Goal: Task Accomplishment & Management: Complete application form

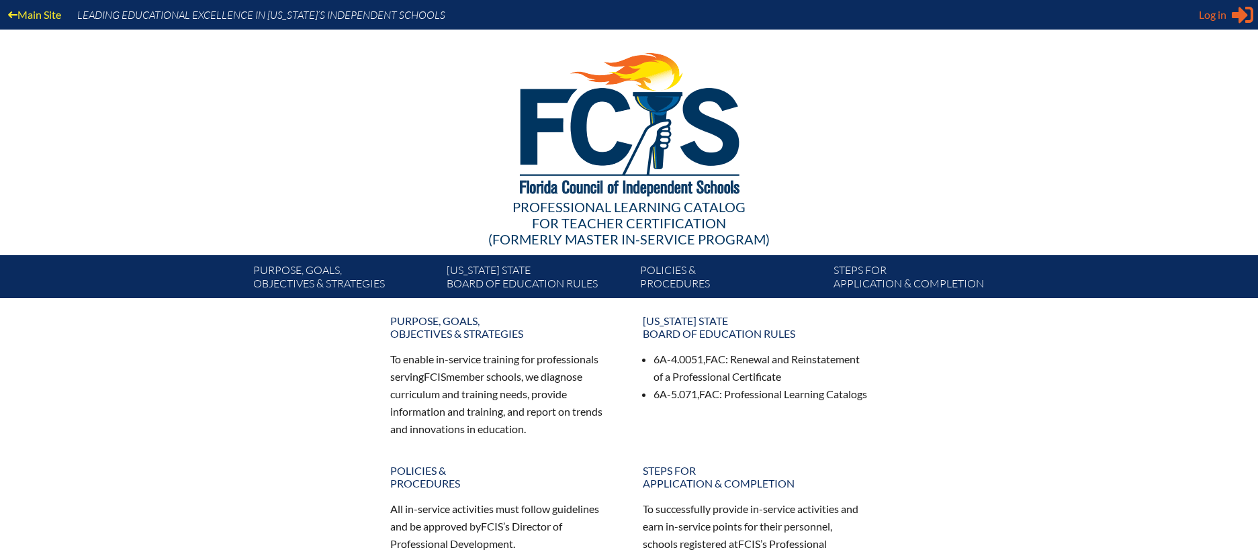
type input "[EMAIL_ADDRESS][DOMAIN_NAME]"
click at [1207, 19] on span "Log in" at bounding box center [1213, 15] width 28 height 16
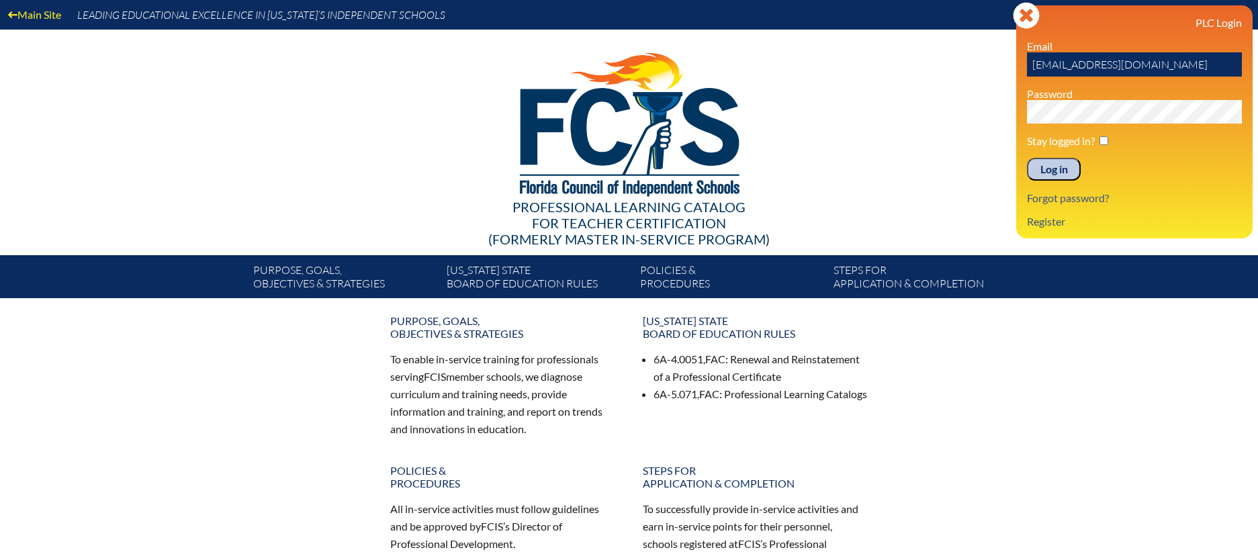
click at [1058, 170] on input "Log in" at bounding box center [1054, 169] width 54 height 23
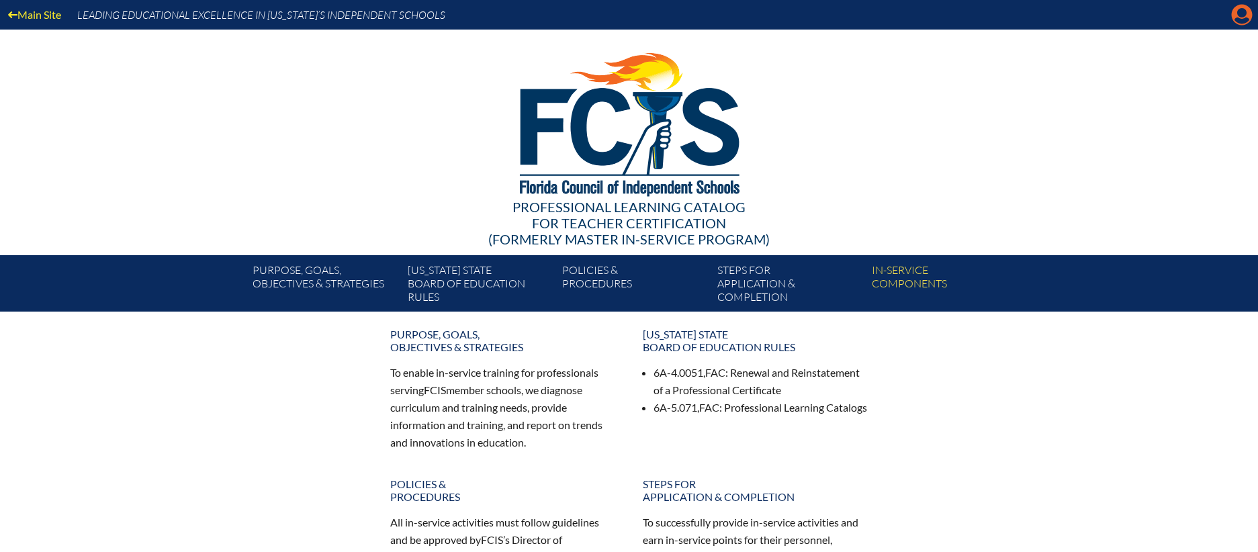
click at [1242, 15] on icon "Manage account" at bounding box center [1241, 14] width 21 height 21
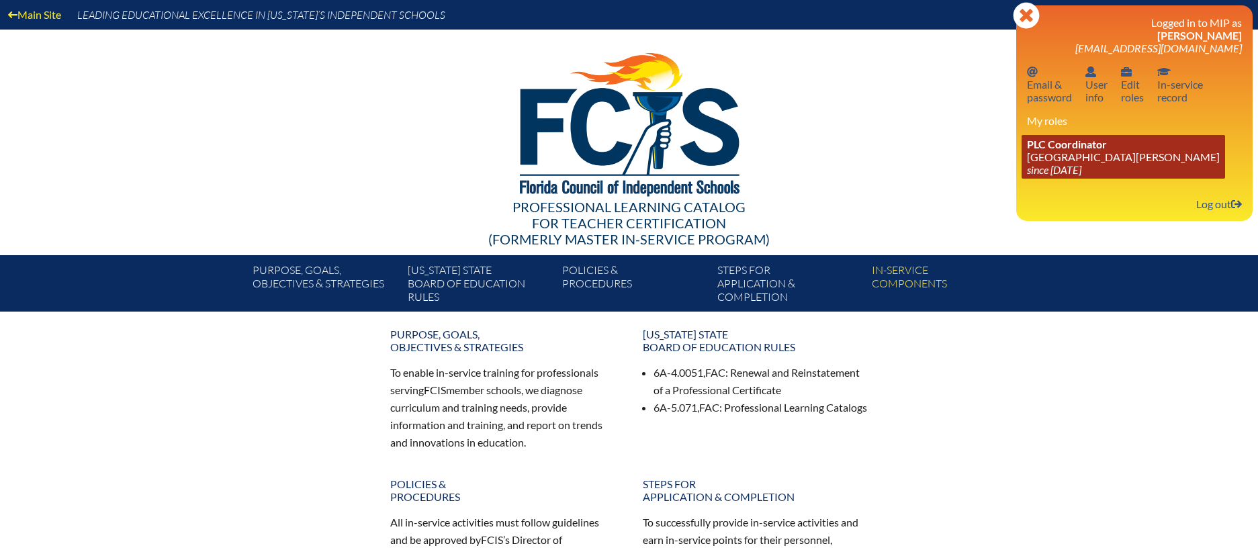
click at [1057, 155] on link "PLC Coordinator St. Johns Country Day School since 2022 Aug 3" at bounding box center [1124, 157] width 204 height 44
click at [1055, 144] on span "PLC Coordinator" at bounding box center [1067, 144] width 80 height 13
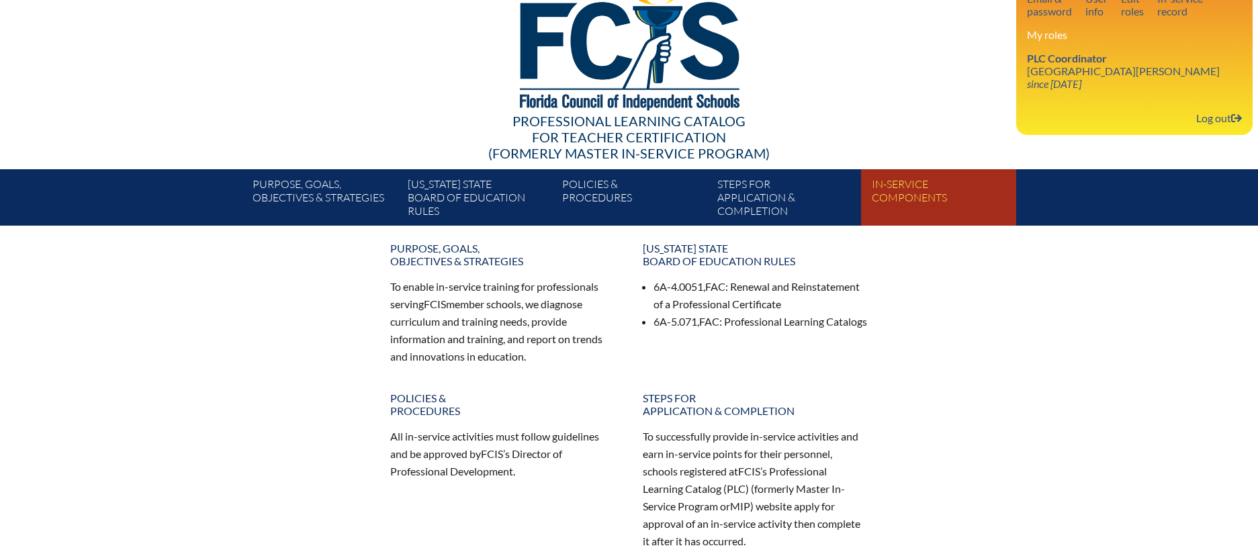
scroll to position [16, 0]
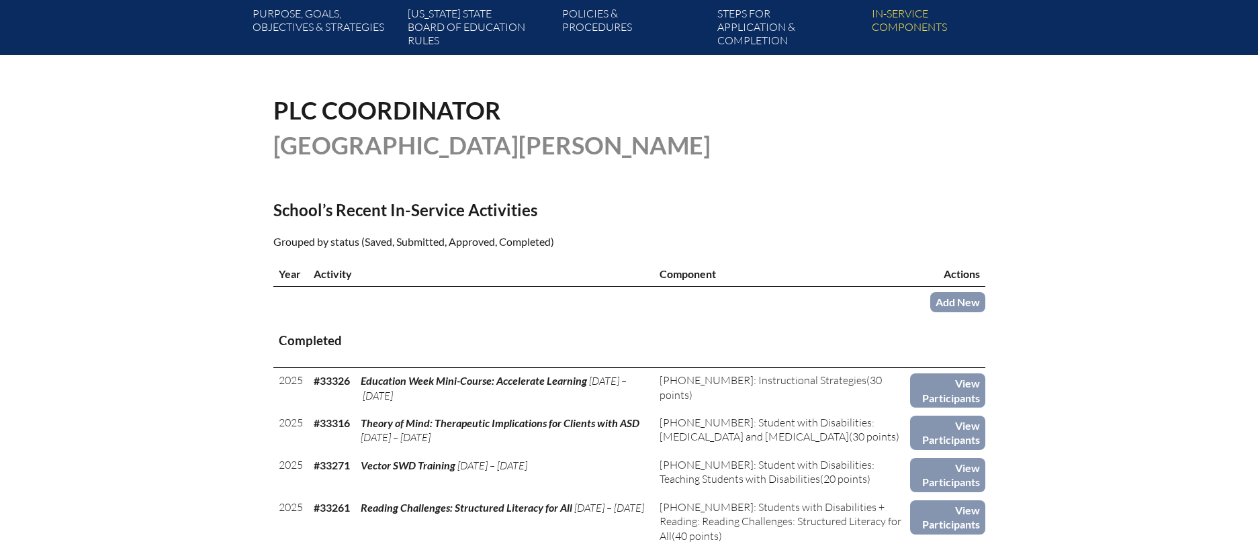
scroll to position [296, 0]
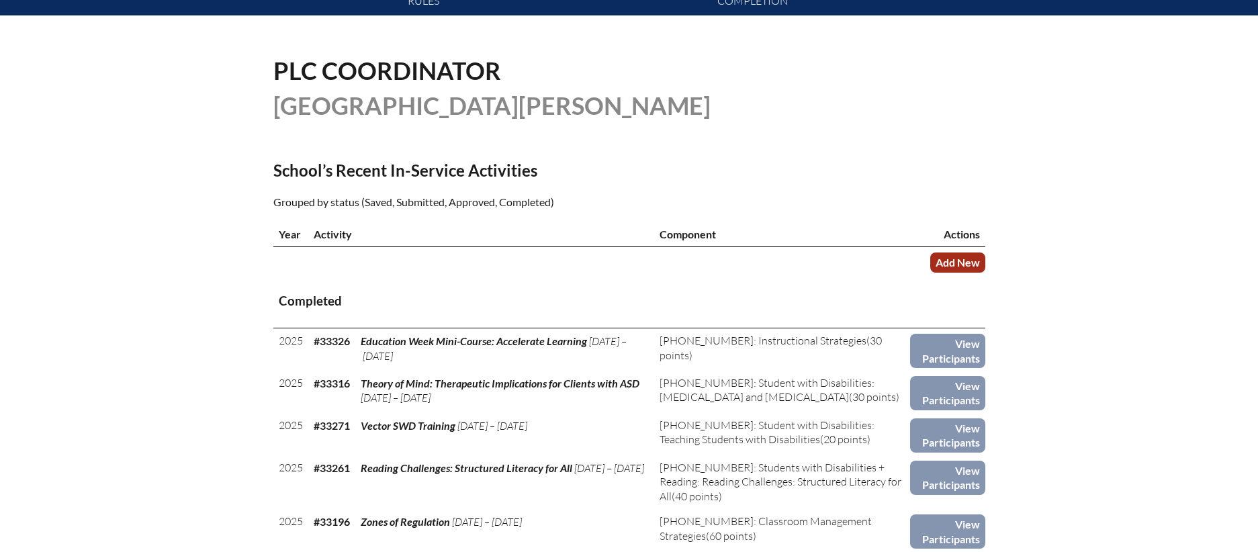
click at [957, 259] on link "Add New" at bounding box center [958, 262] width 55 height 19
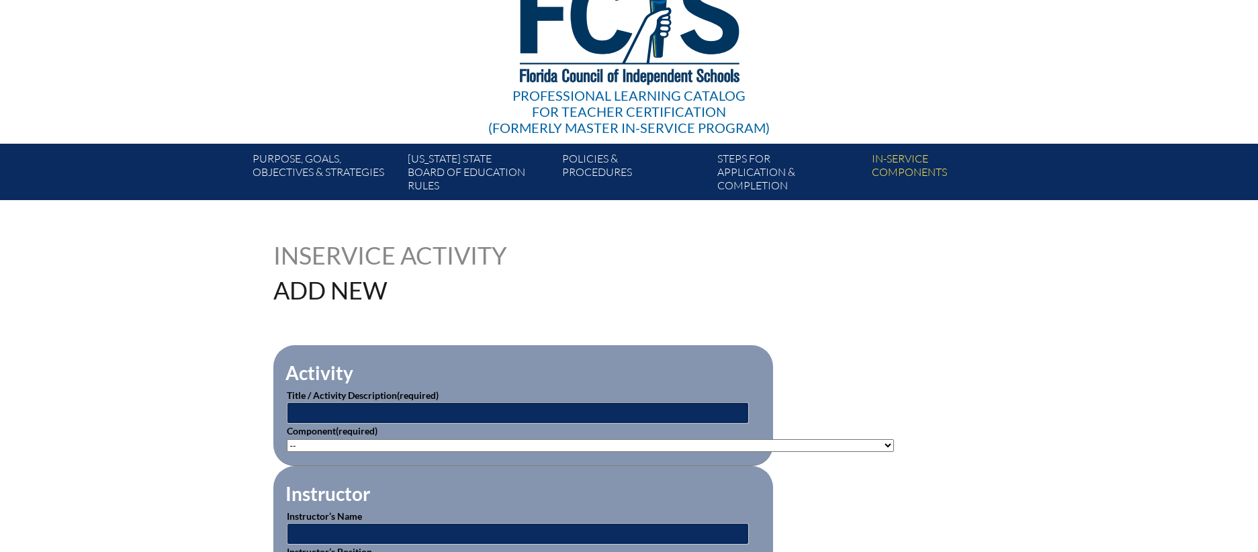
scroll to position [177, 0]
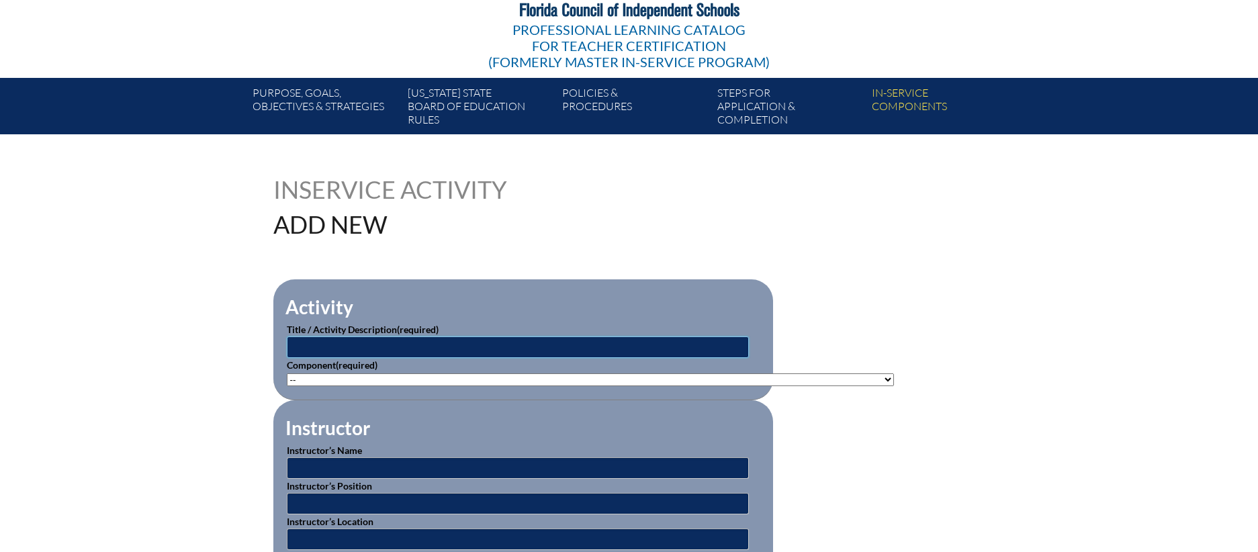
click at [485, 340] on input "text" at bounding box center [518, 347] width 462 height 21
type input "C"
type input "Division Training - Customer Service"
click at [441, 374] on select"]"] "-- 1-000-001: Appropriate Art Activities 1-000-002: Concept and Art Process for…" at bounding box center [590, 380] width 607 height 13
select select"]"] "20491"
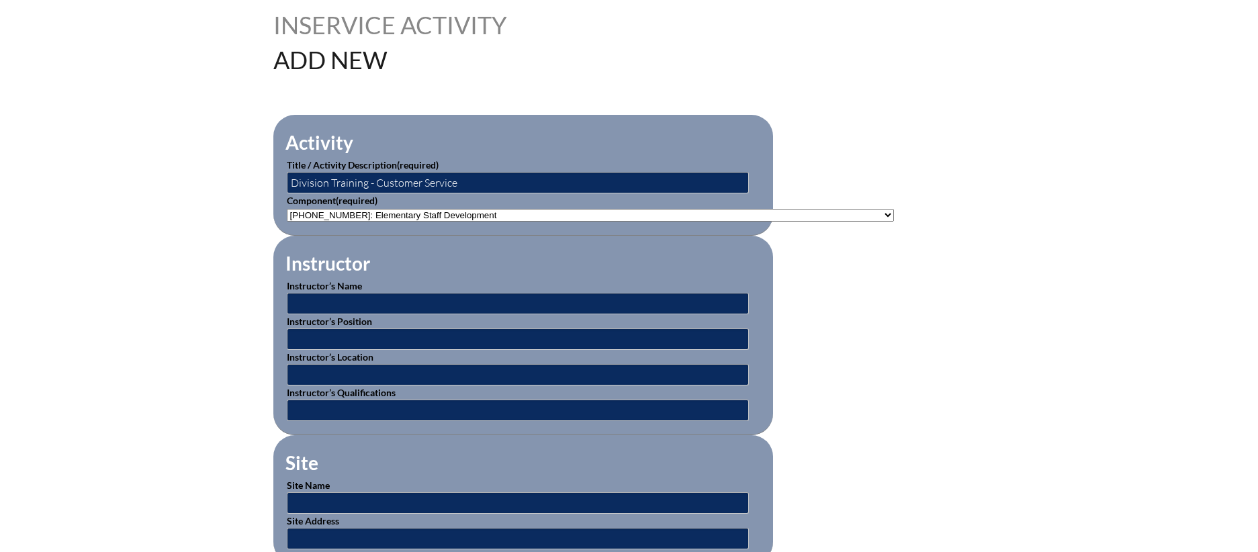
scroll to position [355, 0]
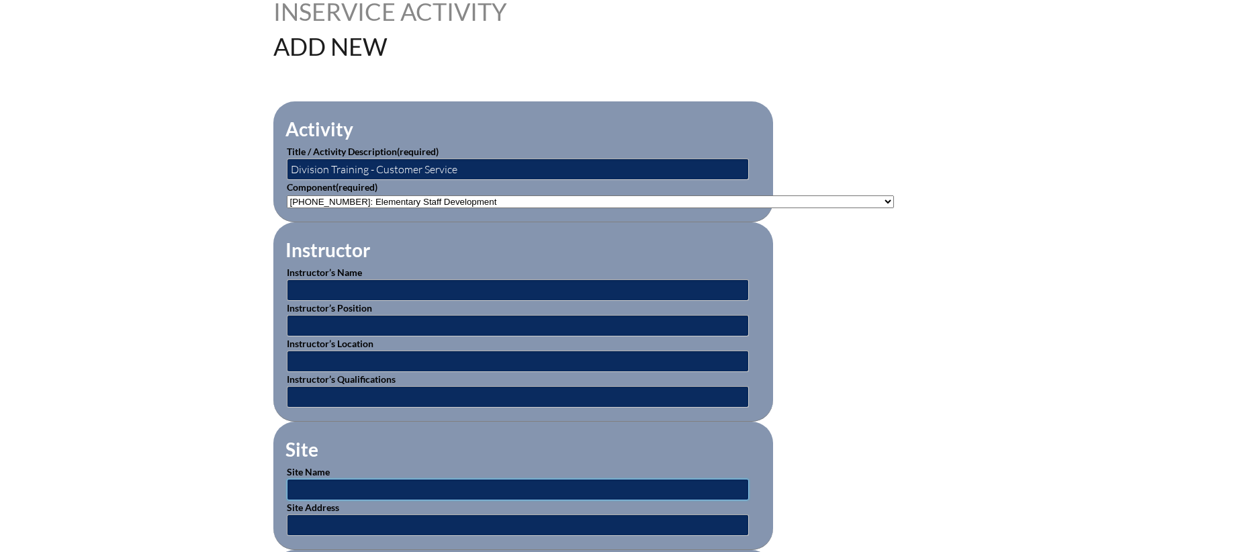
click at [409, 481] on input "text" at bounding box center [518, 489] width 462 height 21
type input "[GEOGRAPHIC_DATA][PERSON_NAME]"
click at [399, 515] on input "text" at bounding box center [518, 525] width 462 height 21
click at [396, 525] on input "text" at bounding box center [518, 525] width 462 height 21
type input "3100 Doctors Lake Drive. Orange Park, FL"
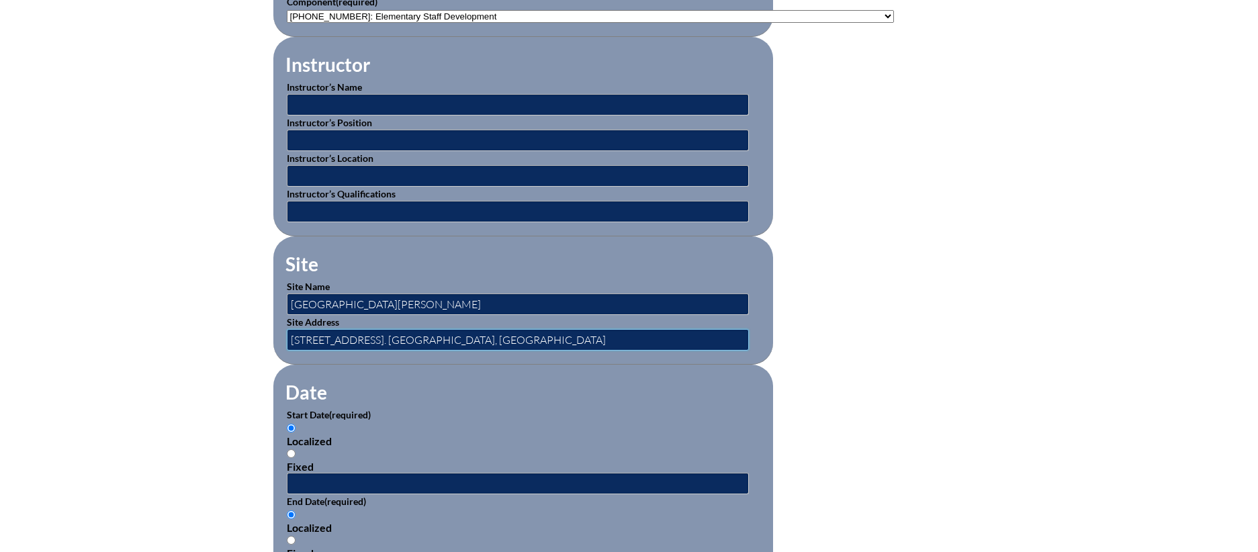
scroll to position [543, 0]
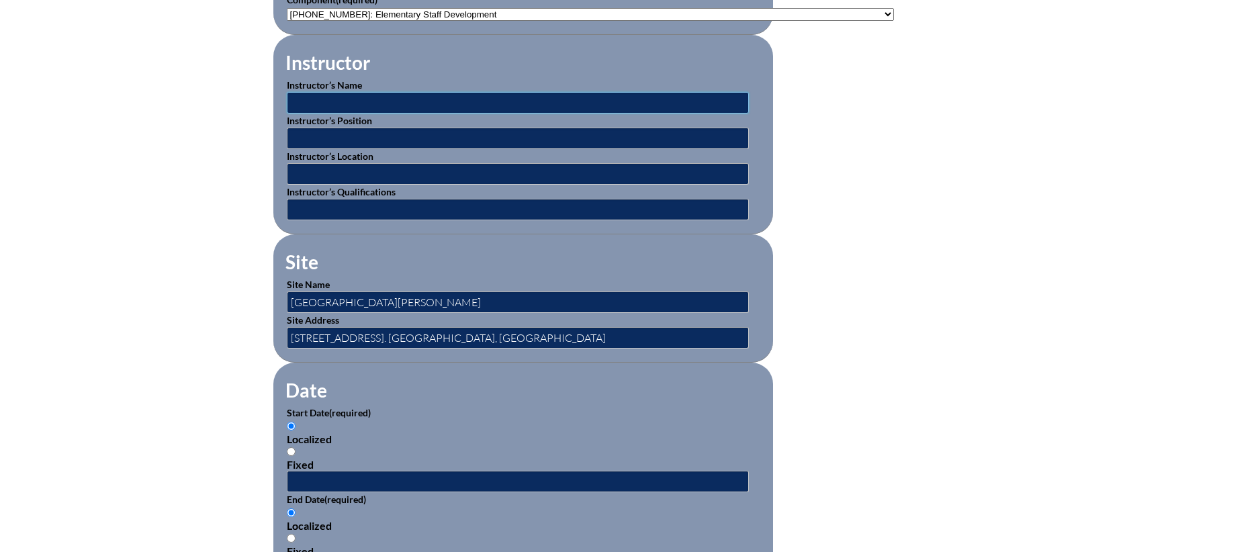
click at [378, 96] on input "text" at bounding box center [518, 102] width 462 height 21
type input "Otis Wirth"
click at [354, 207] on input "text" at bounding box center [518, 209] width 462 height 21
type input "Expert"
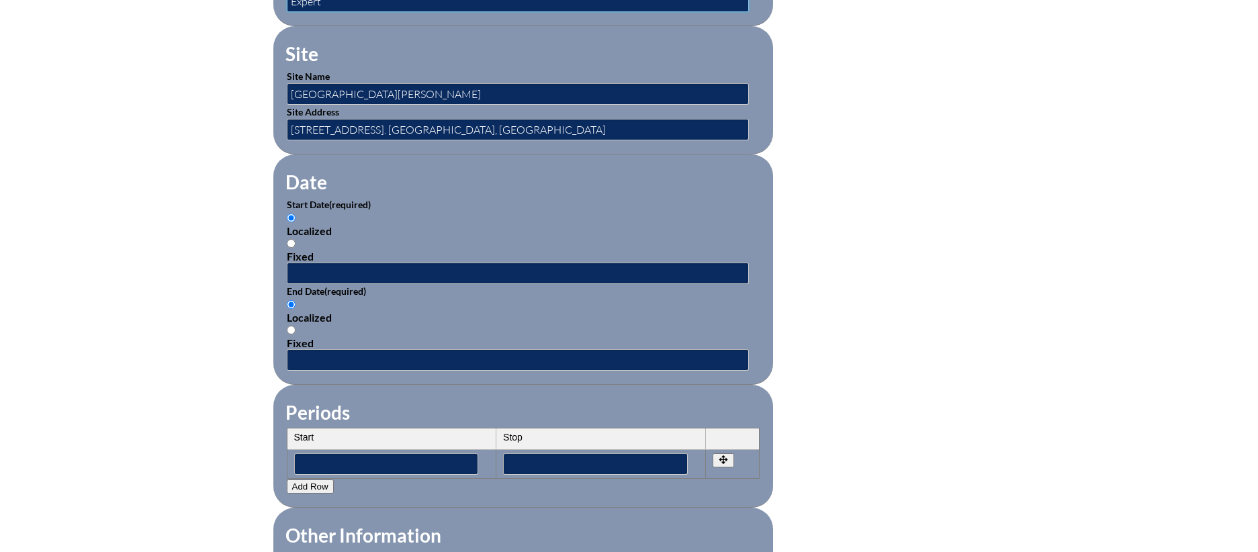
scroll to position [752, 0]
click at [321, 262] on input "text" at bounding box center [518, 272] width 462 height 21
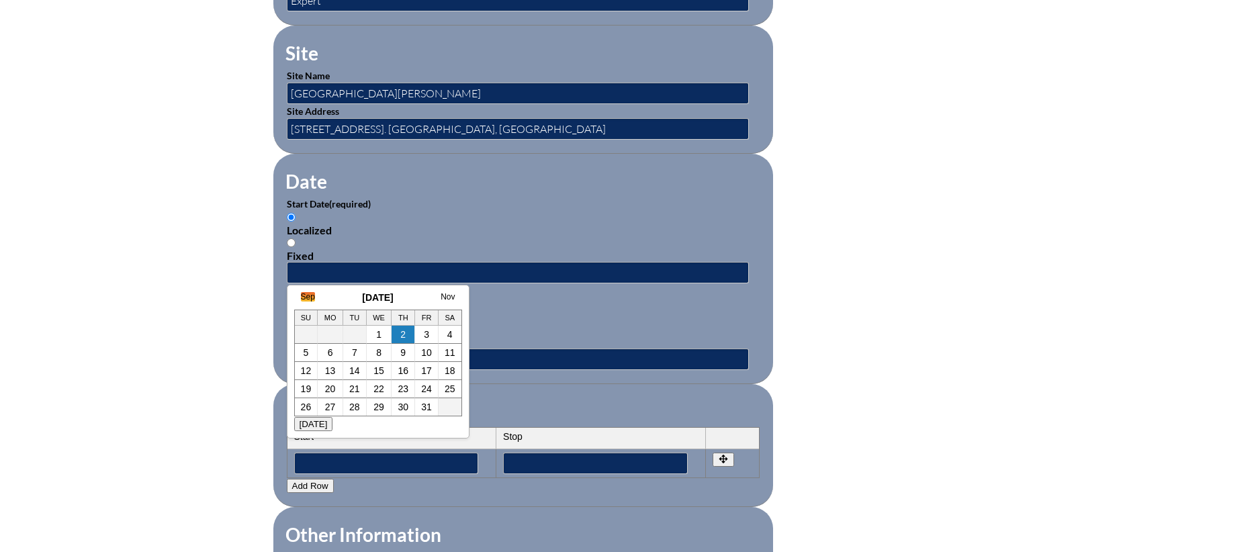
click at [310, 295] on link "Sep" at bounding box center [308, 296] width 14 height 9
click at [316, 352] on link "8" at bounding box center [316, 352] width 5 height 11
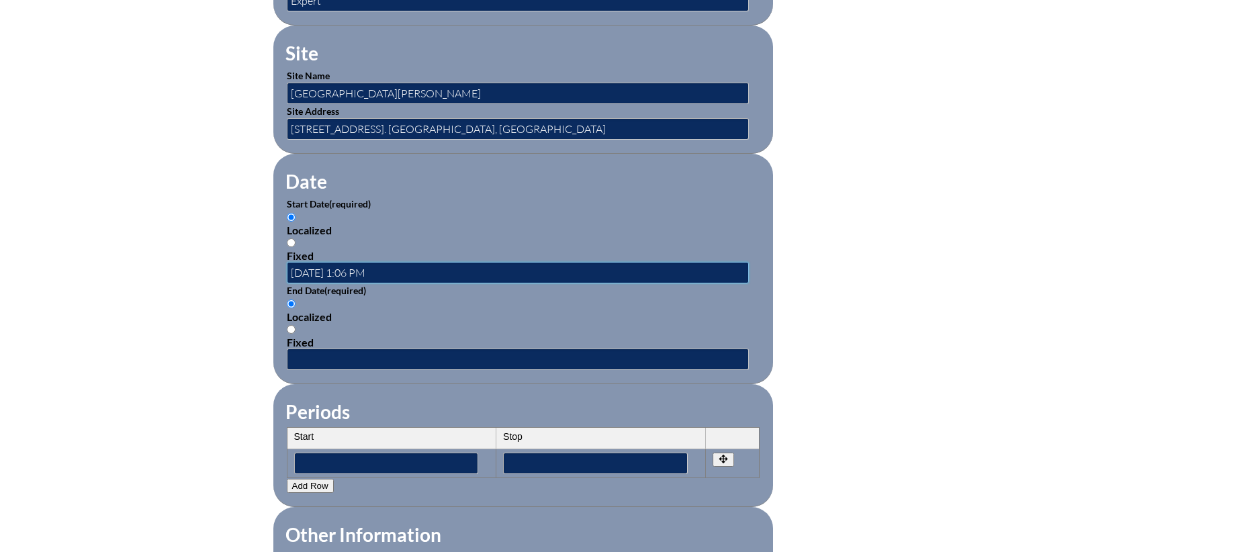
scroll to position [0, 0]
click at [370, 266] on input "2025-09-08 1:06 PM" at bounding box center [518, 272] width 462 height 21
type input "2025-09-08 3:15 PM"
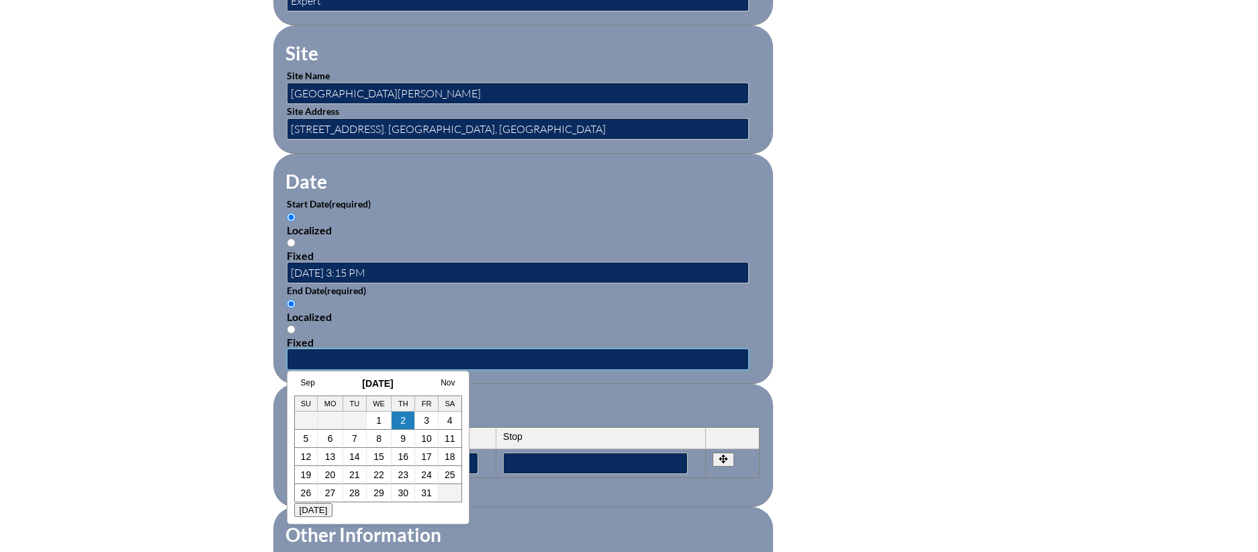
click at [336, 354] on input "text" at bounding box center [518, 359] width 462 height 21
click at [308, 381] on link "Sep" at bounding box center [308, 382] width 14 height 9
click at [315, 439] on link "8" at bounding box center [316, 438] width 5 height 11
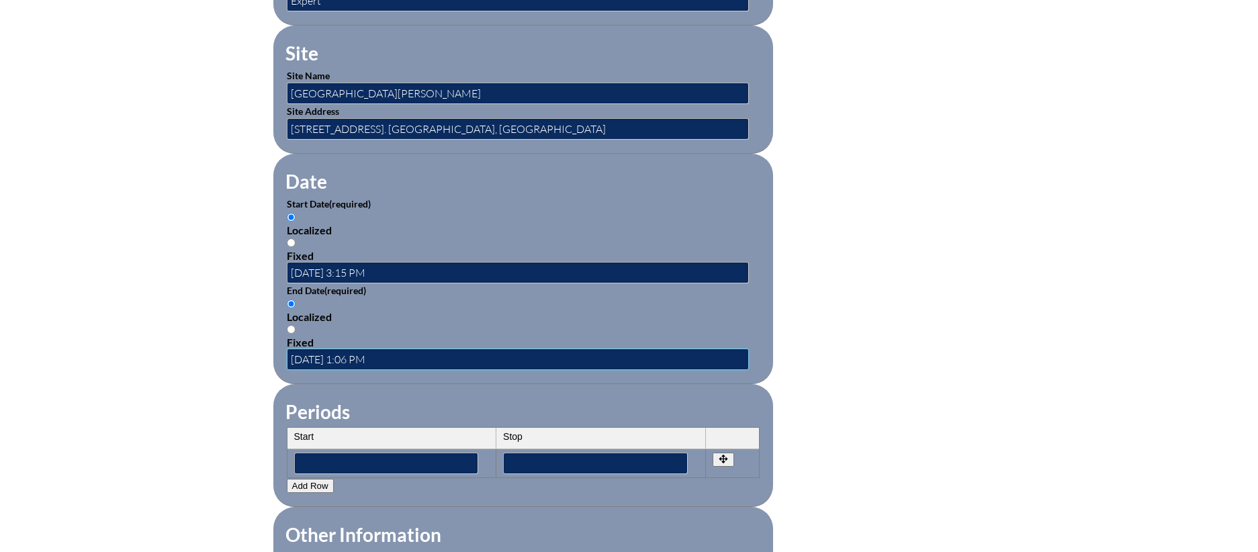
click at [355, 353] on input "2025-09-08 1:06 PM" at bounding box center [518, 359] width 462 height 21
click at [372, 353] on input "2025-09-08 4:06 PM" at bounding box center [518, 359] width 462 height 21
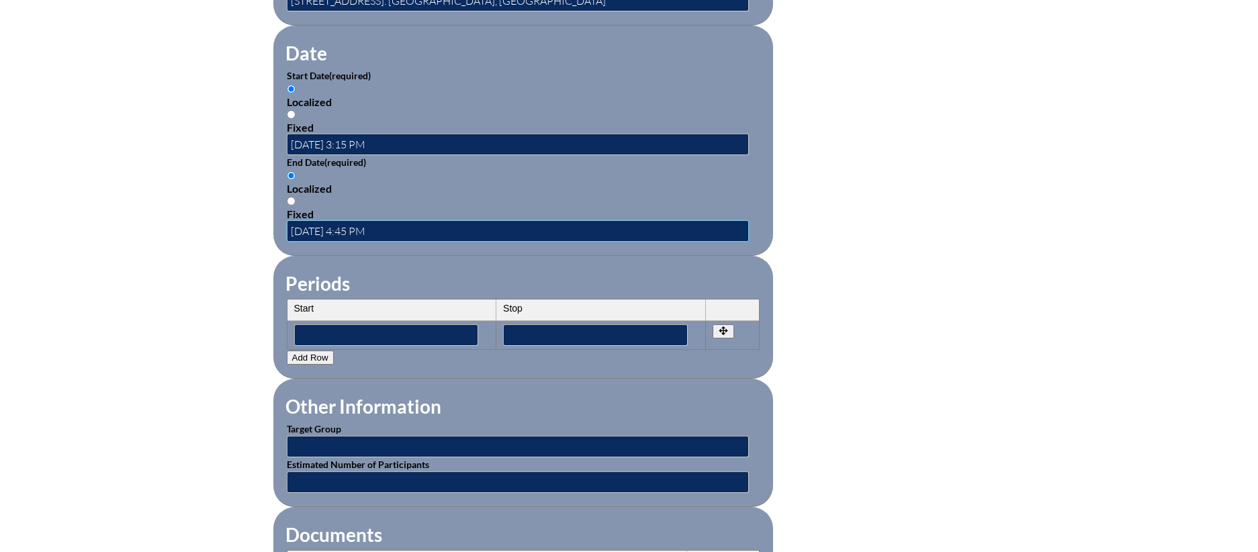
scroll to position [885, 0]
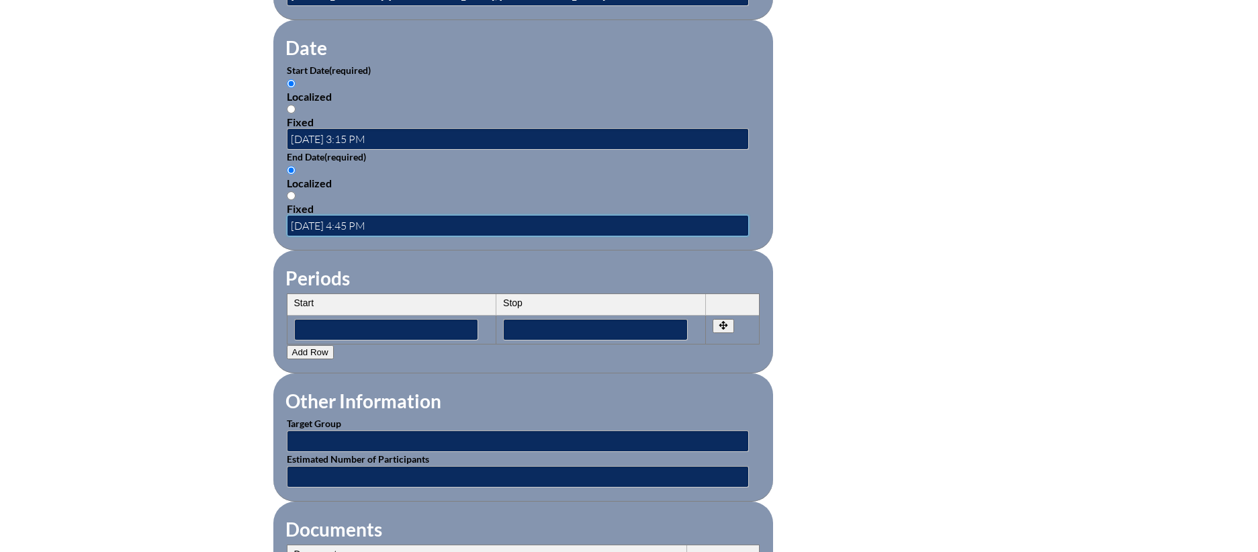
type input "2025-09-08 4:45 PM"
click at [367, 435] on input "text" at bounding box center [518, 441] width 462 height 21
type input "1"
click at [425, 431] on input "text" at bounding box center [518, 441] width 462 height 21
type input "Faculty"
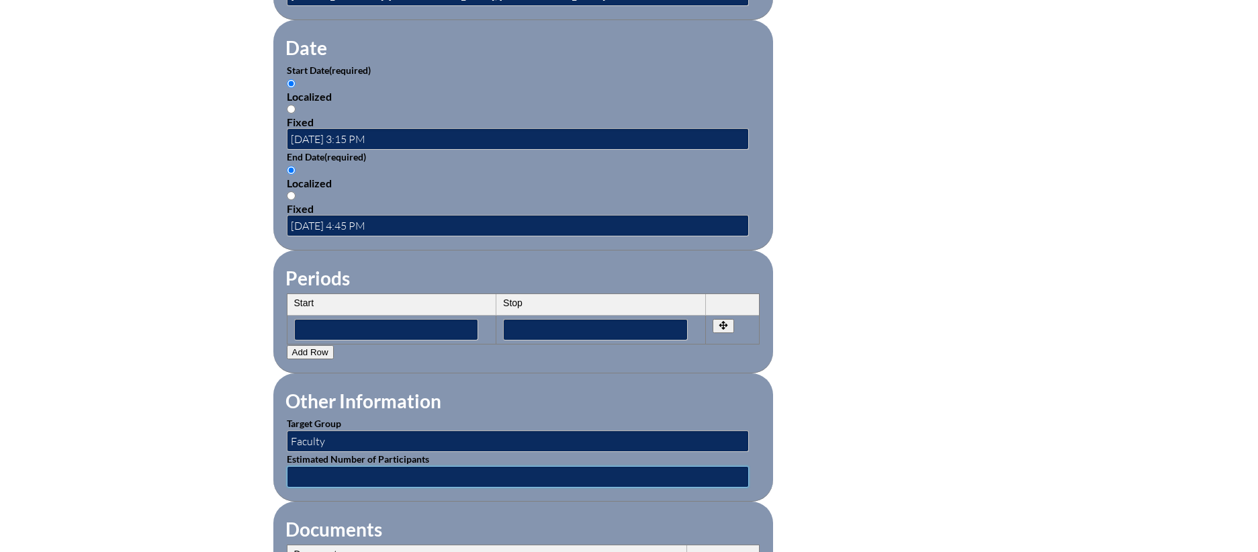
click at [348, 472] on input "text" at bounding box center [518, 476] width 462 height 21
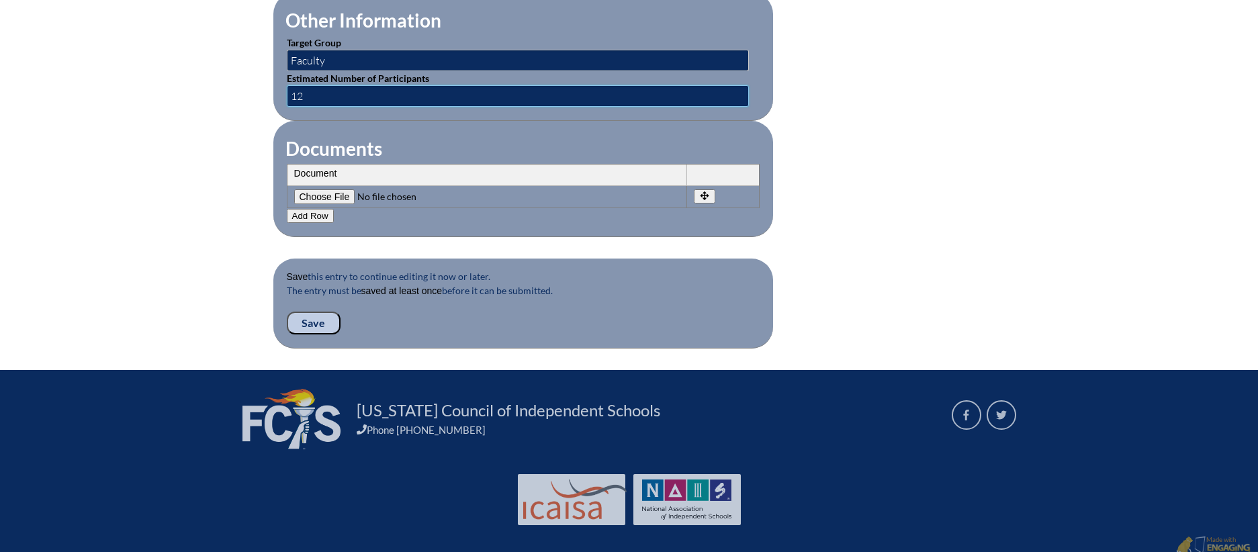
scroll to position [1269, 0]
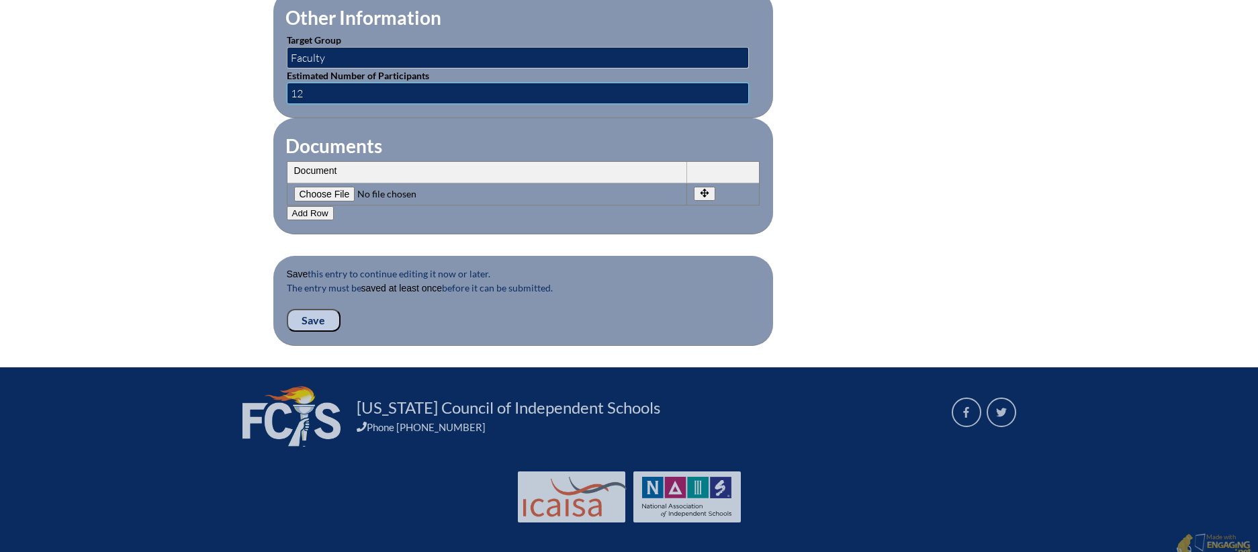
type input "12"
click at [327, 309] on input "Save" at bounding box center [314, 320] width 54 height 23
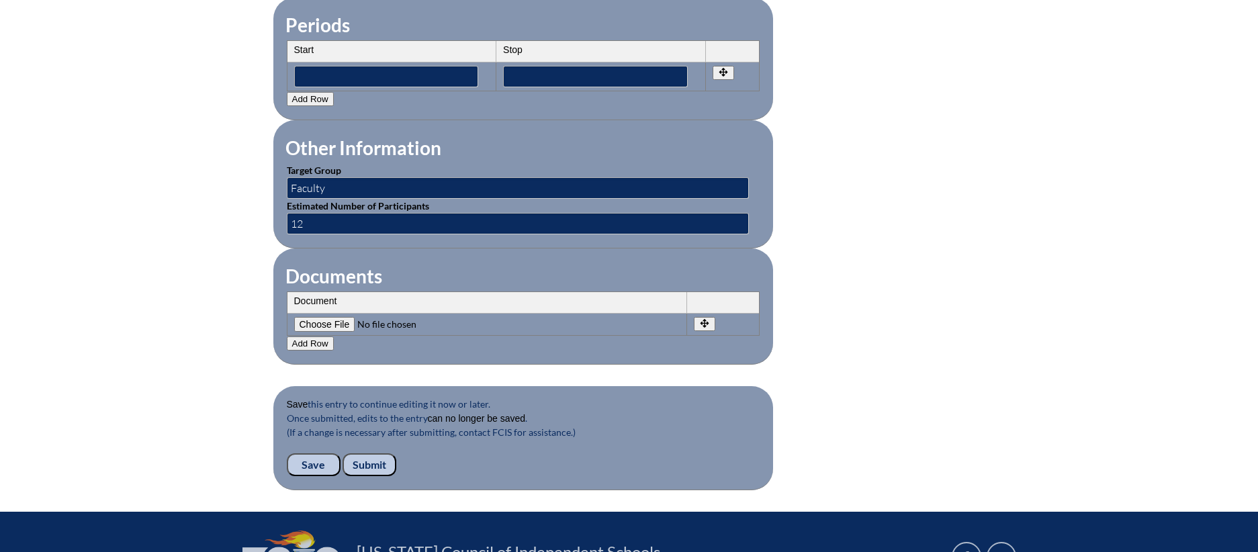
scroll to position [1229, 0]
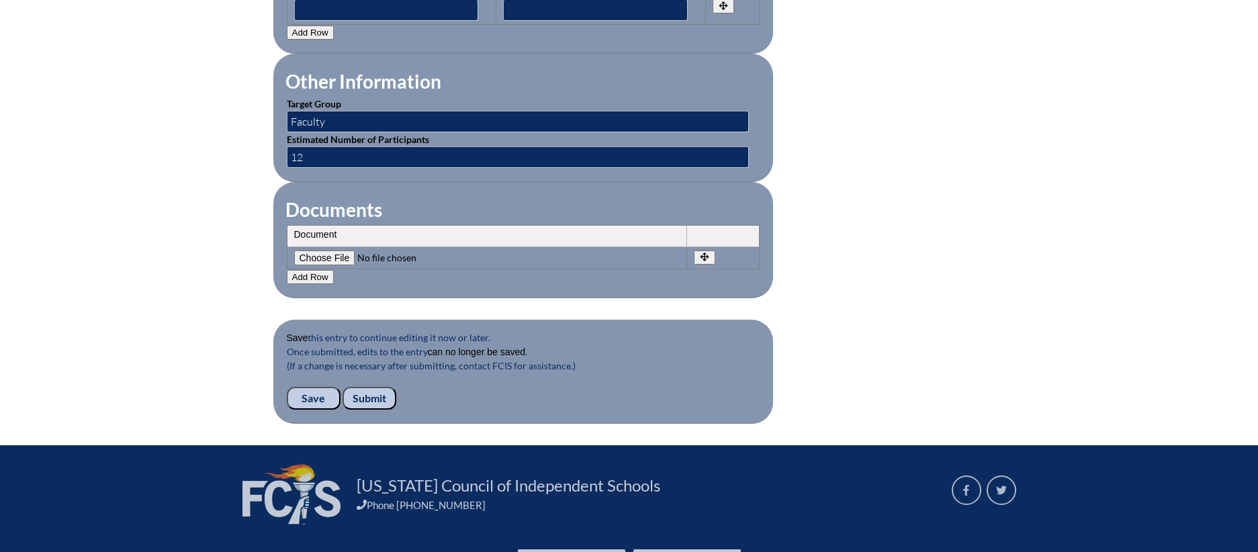
click at [368, 387] on input "Submit" at bounding box center [370, 398] width 54 height 23
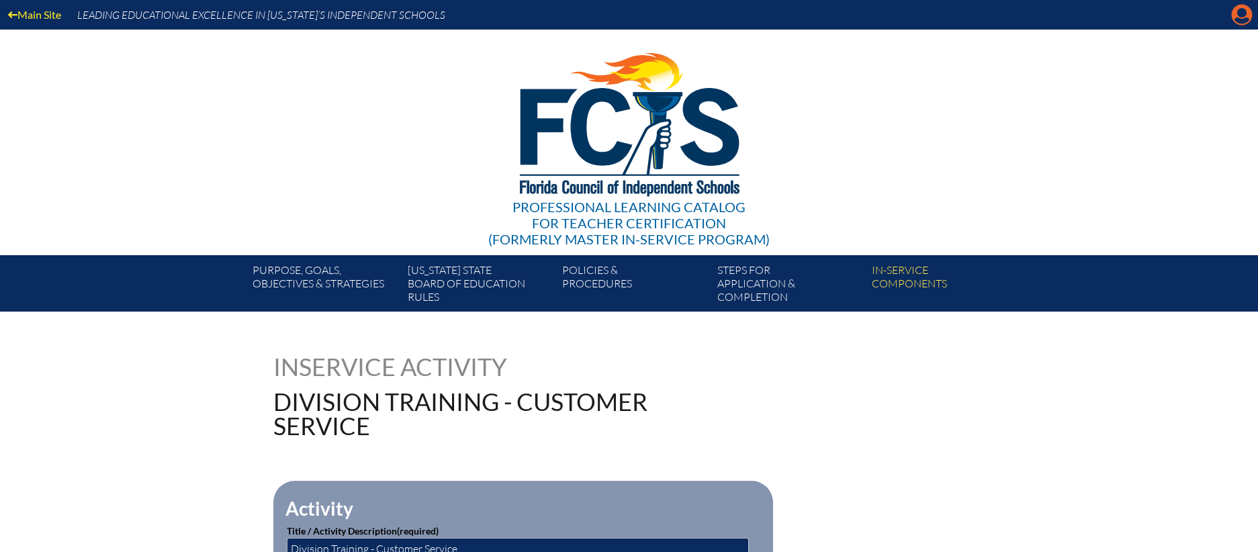
click at [1244, 17] on icon "Manage account" at bounding box center [1241, 14] width 21 height 21
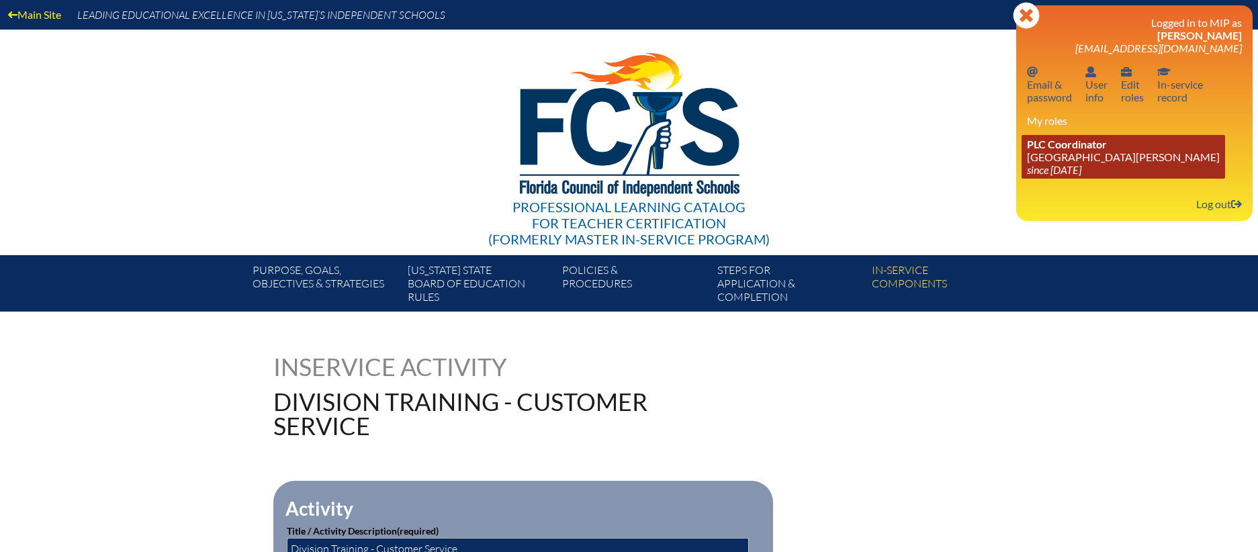
click at [1068, 153] on link "PLC Coordinator St. Johns Country Day School since 2022 Aug 3" at bounding box center [1124, 157] width 204 height 44
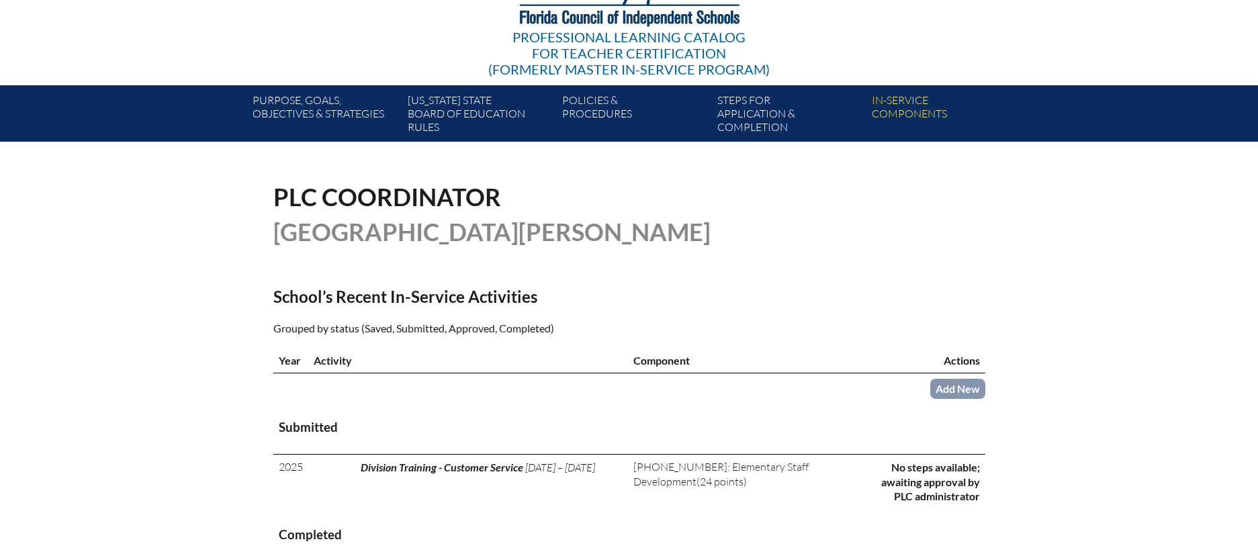
scroll to position [169, 0]
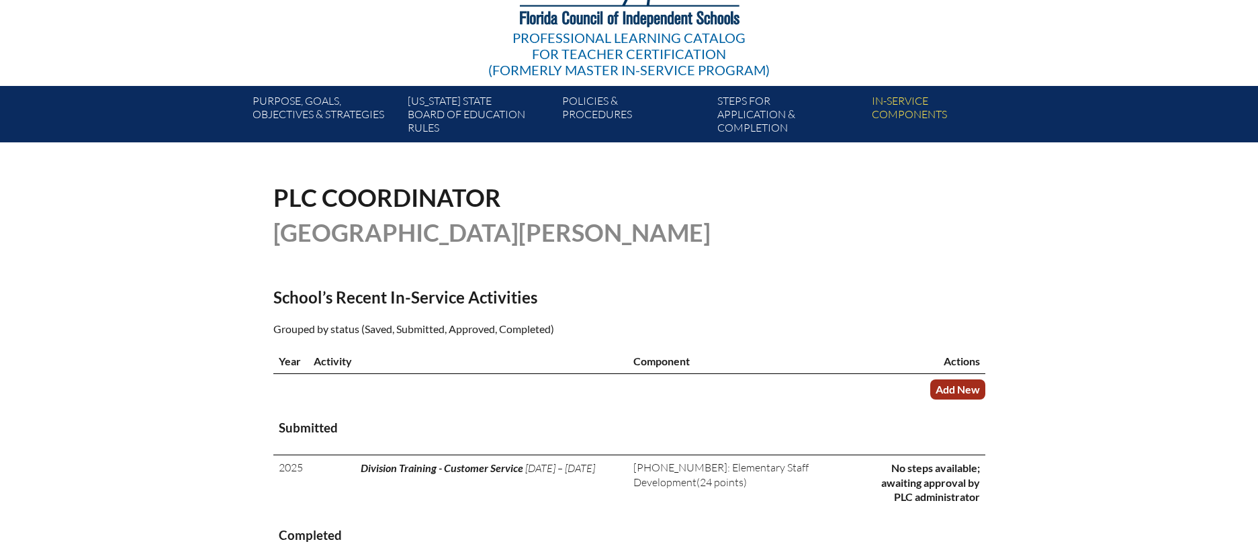
click at [965, 382] on link "Add New" at bounding box center [958, 389] width 55 height 19
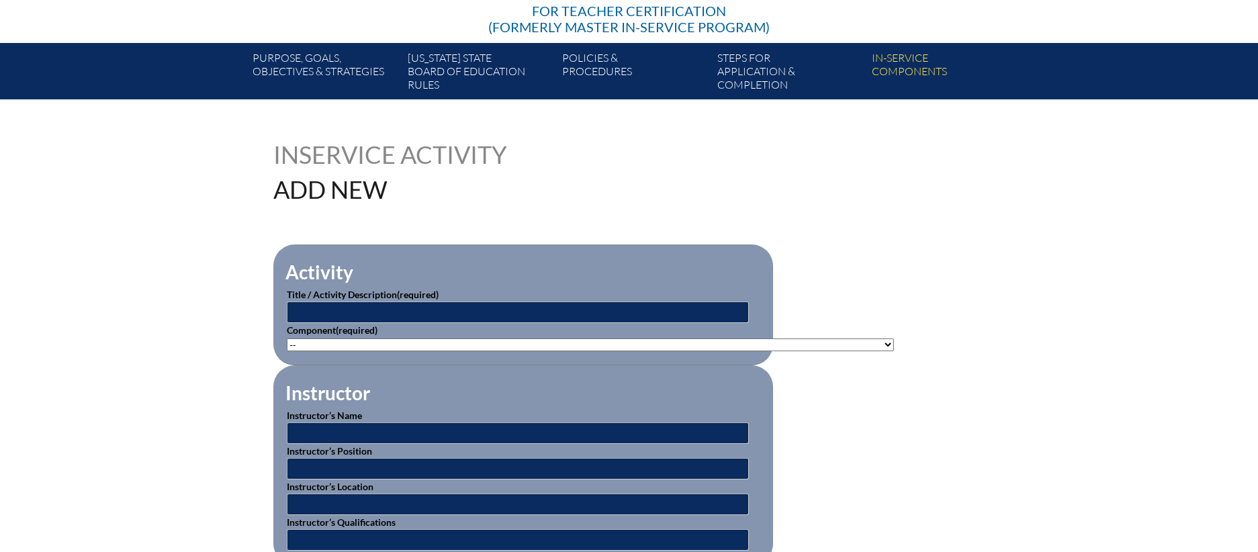
scroll to position [244, 0]
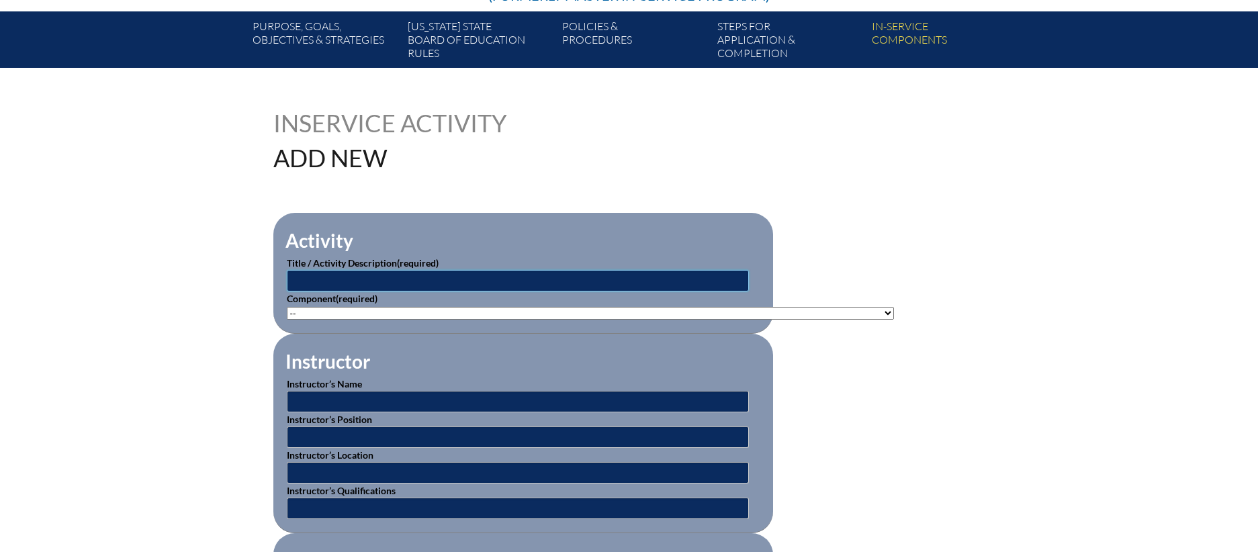
click at [507, 282] on input "text" at bounding box center [518, 280] width 462 height 21
type input "Mandatory Vector Training 25-26"
click at [411, 307] on select"]"] "-- [PHONE_NUMBER]: Appropriate Art Activities [PHONE_NUMBER]: Concept and Art P…" at bounding box center [590, 313] width 607 height 13
select select"]"] "20478"
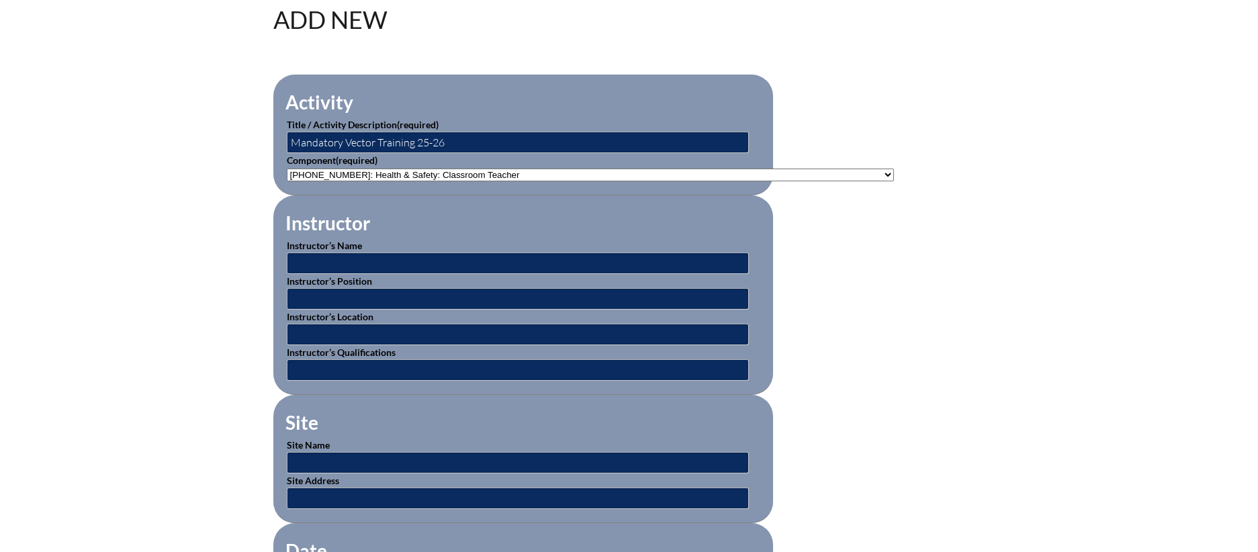
scroll to position [390, 0]
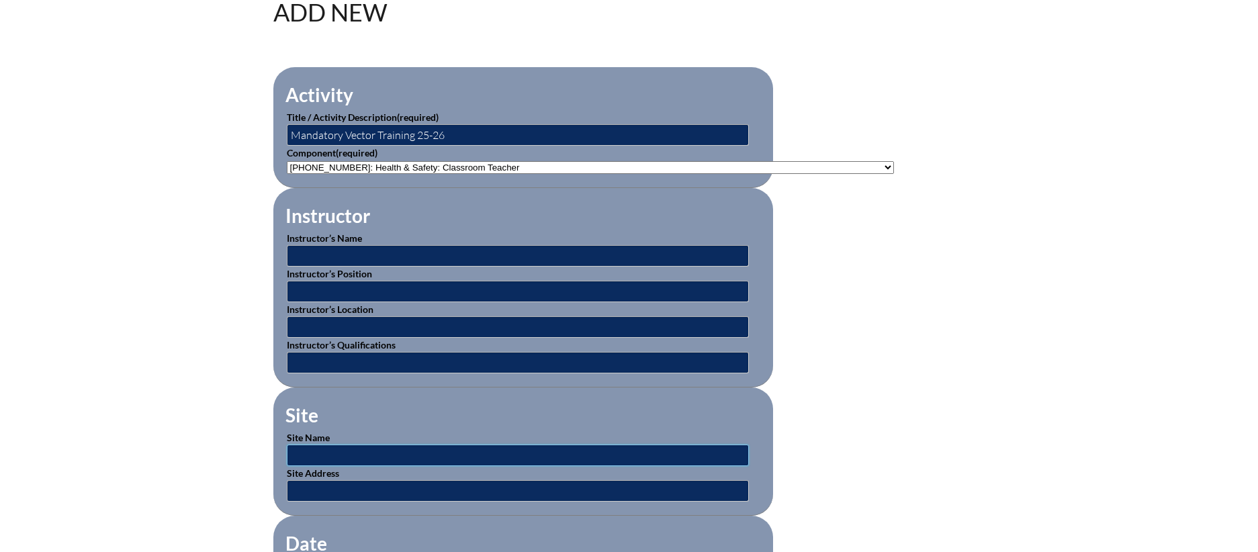
click at [404, 452] on input "text" at bounding box center [518, 455] width 462 height 21
type input "s"
type input "Vector Solutions"
click at [392, 488] on input "text" at bounding box center [518, 490] width 462 height 21
type input "s"
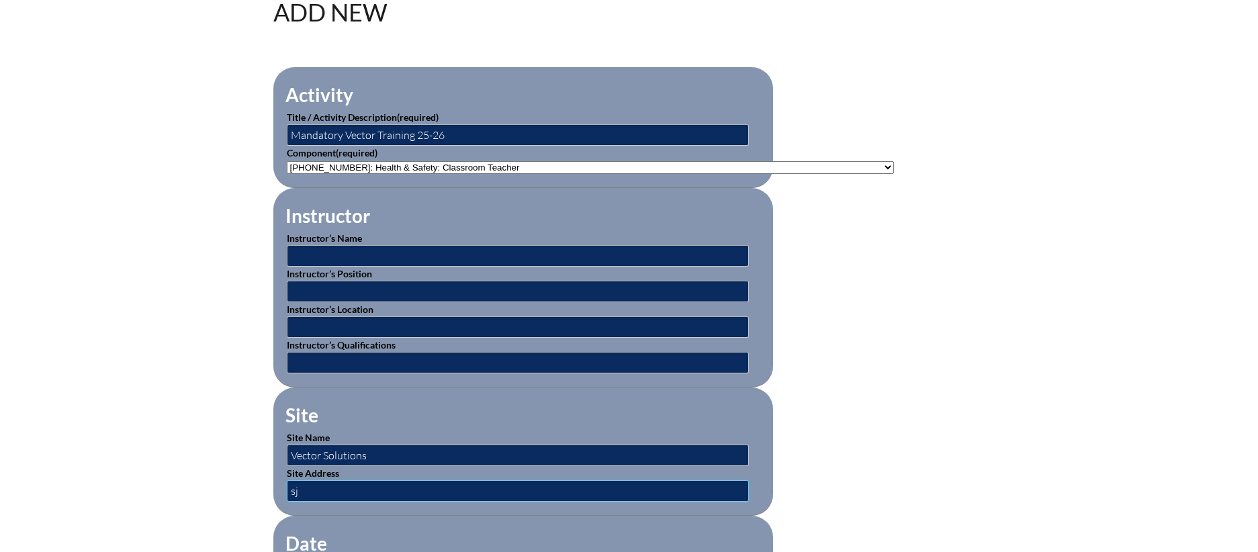
type input "s"
paste input "[URL][DOMAIN_NAME]"
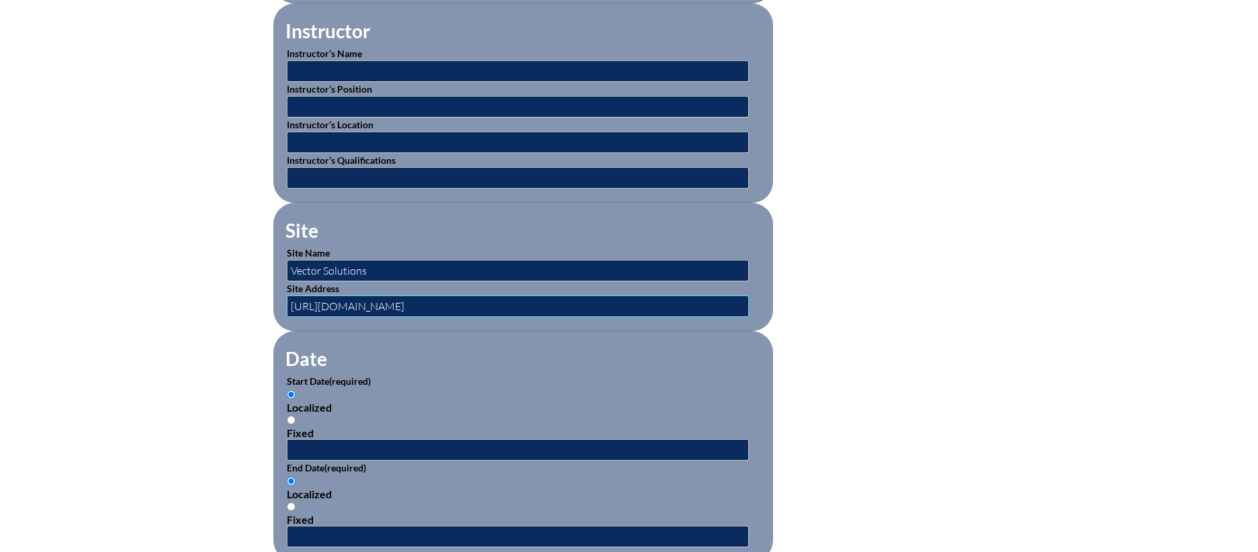
scroll to position [638, 0]
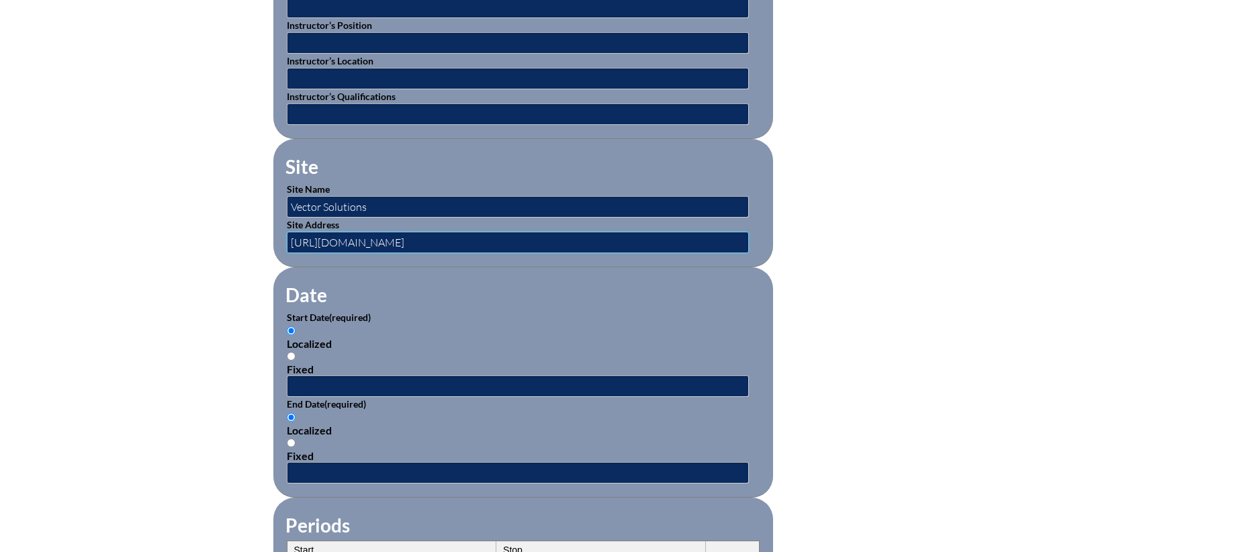
type input "[URL][DOMAIN_NAME]"
click at [373, 379] on input "text" at bounding box center [518, 386] width 462 height 21
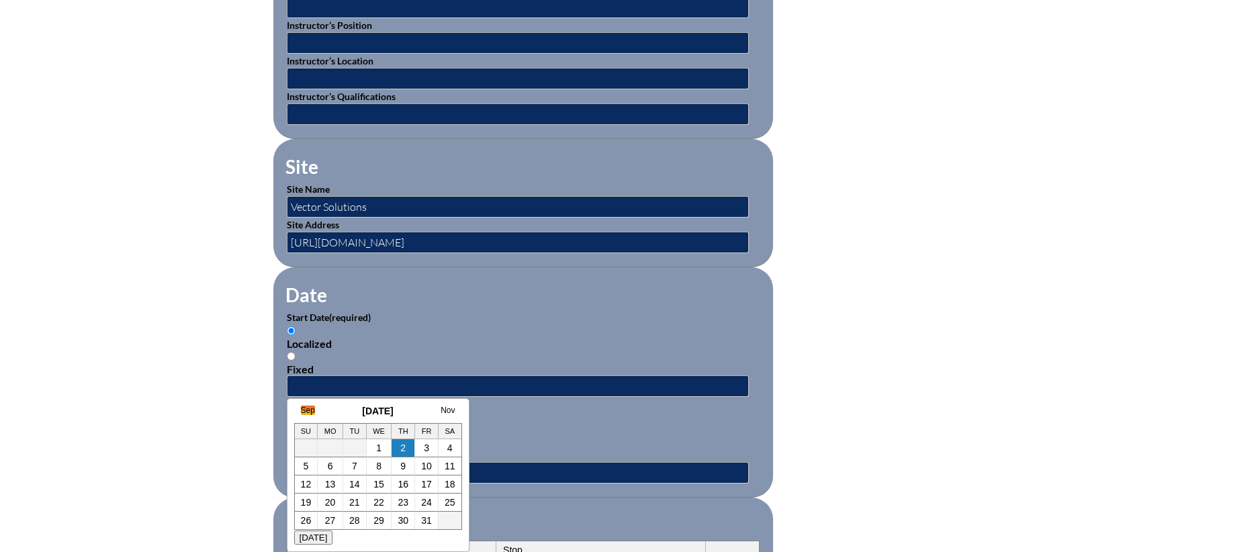
click at [311, 413] on link "Sep" at bounding box center [308, 410] width 14 height 9
click at [302, 412] on h3 "September 2025" at bounding box center [365, 411] width 168 height 11
click at [297, 413] on link "Aug" at bounding box center [295, 410] width 14 height 9
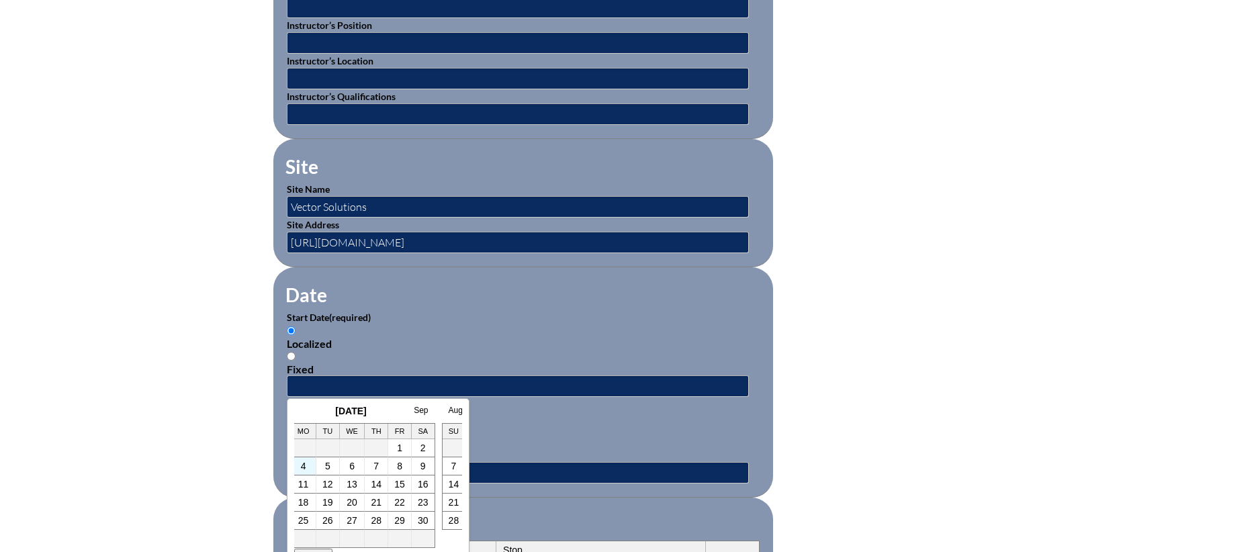
click at [307, 471] on td "4" at bounding box center [304, 467] width 26 height 18
click at [302, 470] on link "4" at bounding box center [303, 466] width 5 height 11
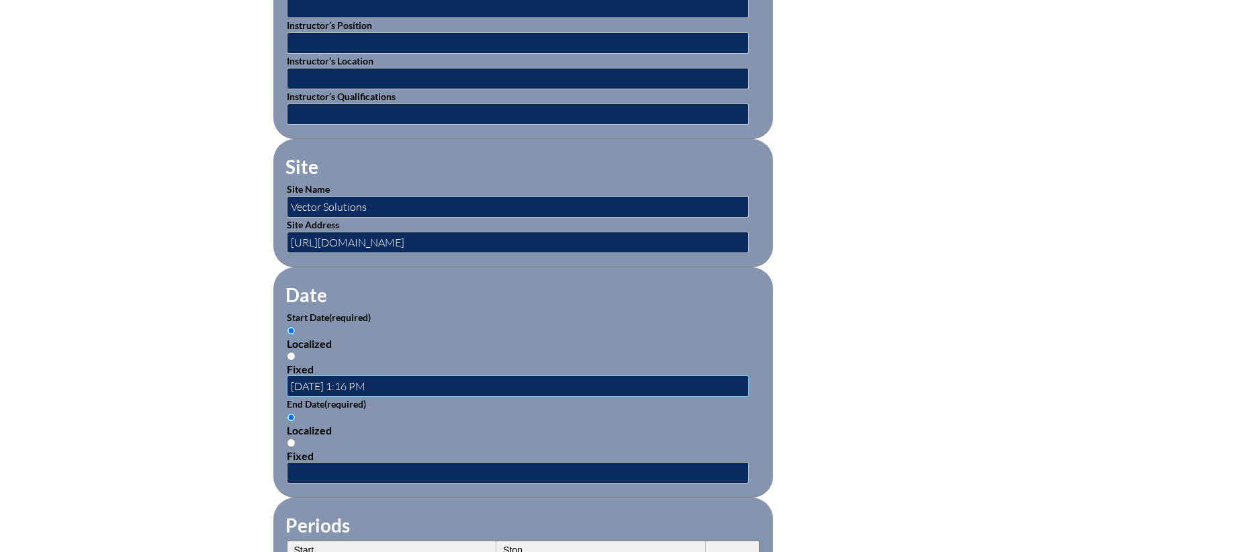
scroll to position [0, 0]
click at [332, 376] on input "2025-08-04 1:16 PM" at bounding box center [518, 386] width 462 height 21
click at [345, 379] on input "2025-07-04 1:16 PM" at bounding box center [518, 386] width 462 height 21
type input "[DATE] 1:16 PM"
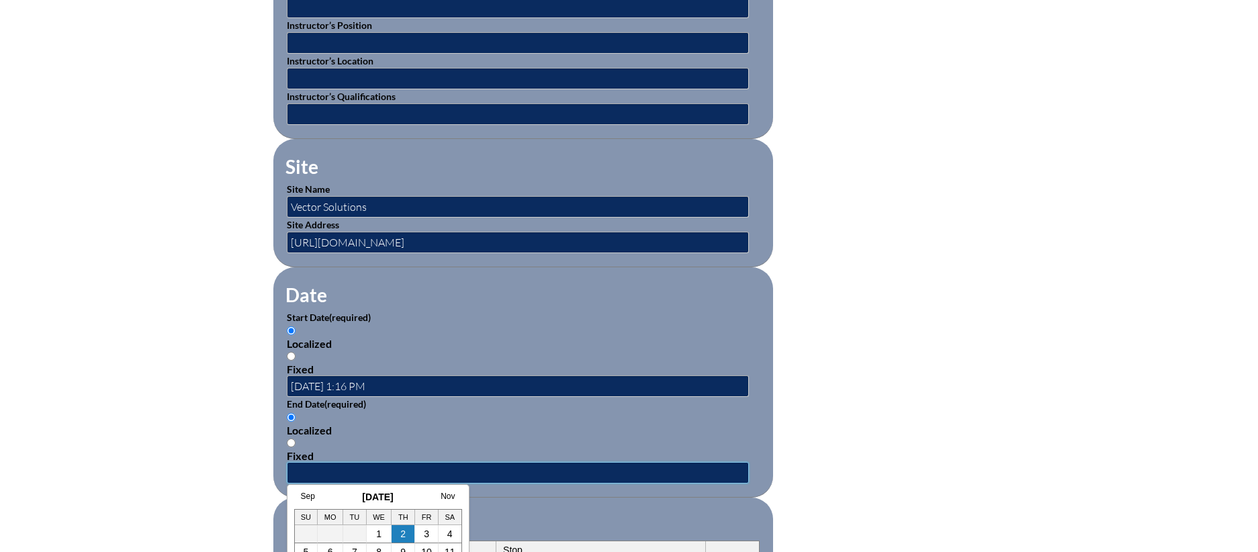
click at [316, 462] on input "text" at bounding box center [518, 472] width 462 height 21
click at [312, 496] on link "Sep" at bounding box center [308, 496] width 14 height 9
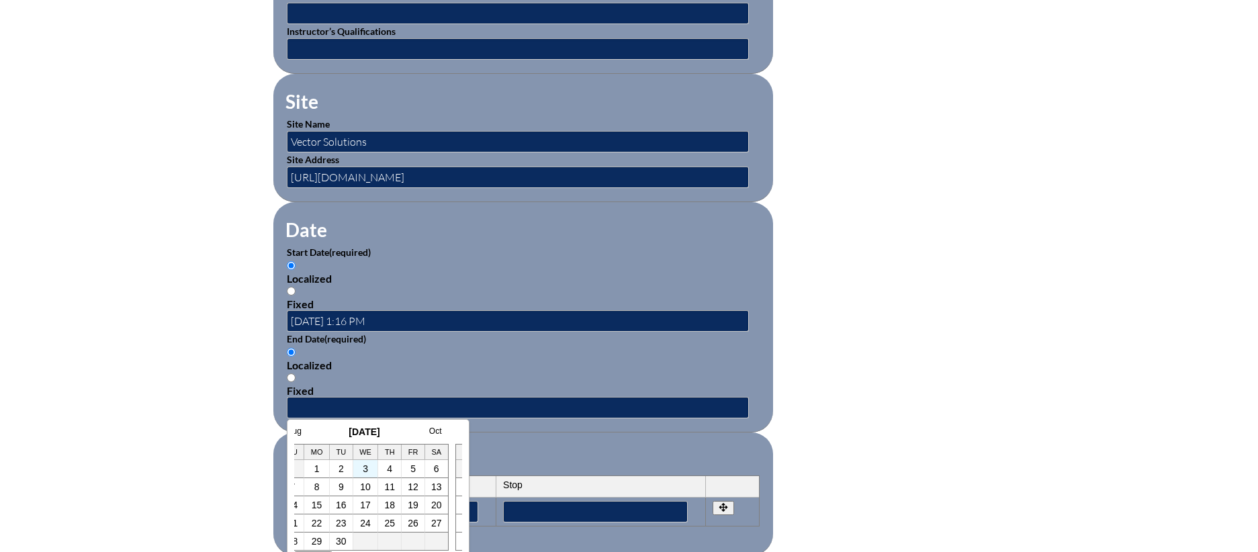
scroll to position [717, 0]
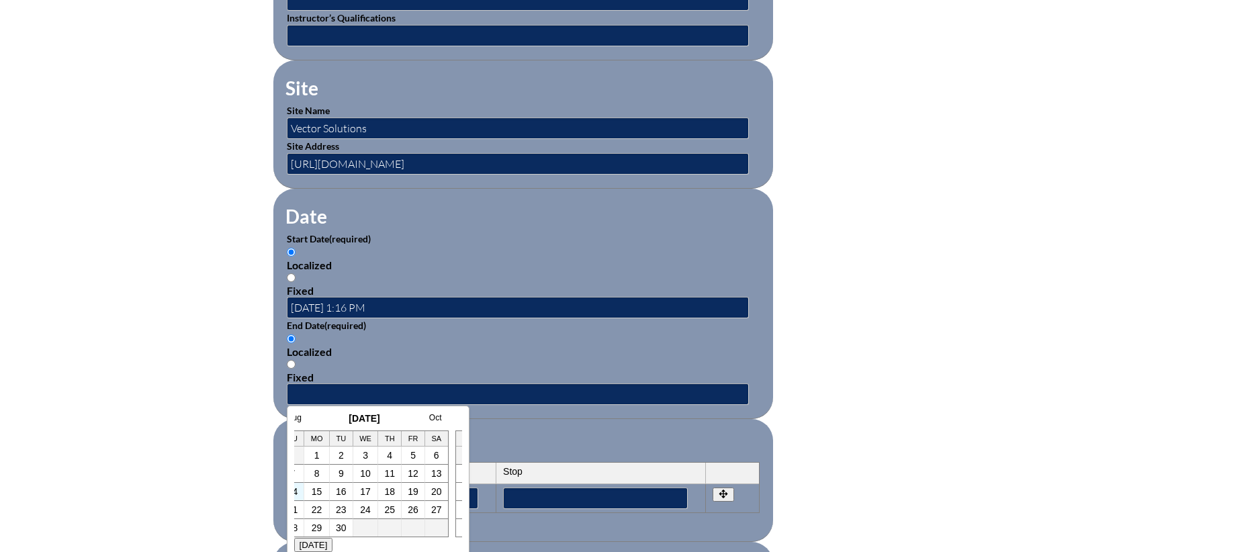
click at [298, 491] on td "14" at bounding box center [294, 492] width 24 height 18
click at [296, 492] on link "14" at bounding box center [293, 491] width 11 height 11
type input "[DATE] 1:16 PM"
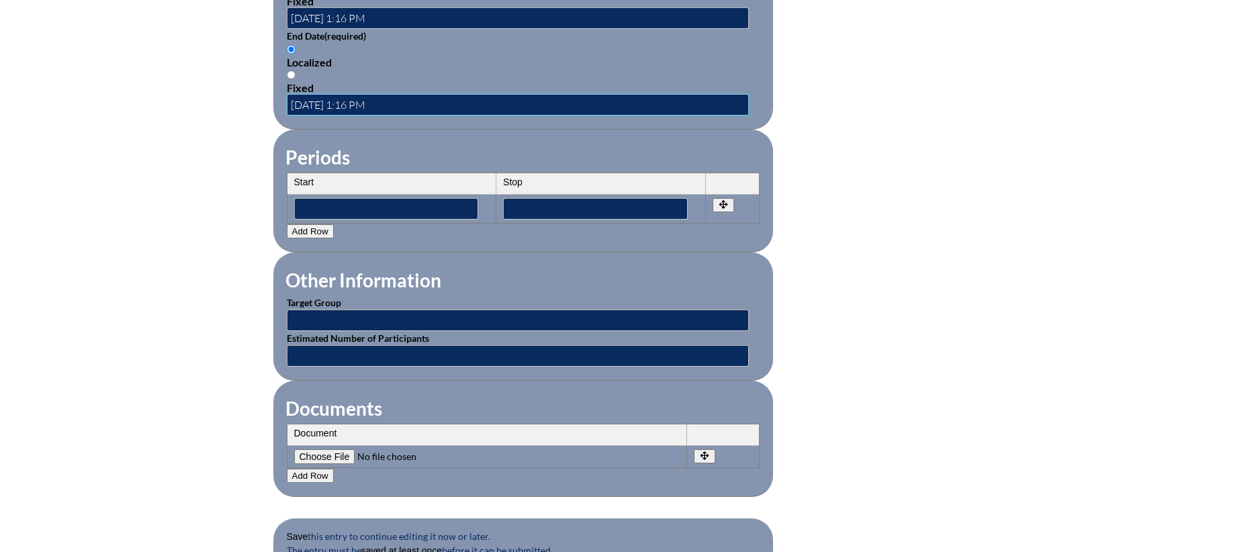
scroll to position [1017, 0]
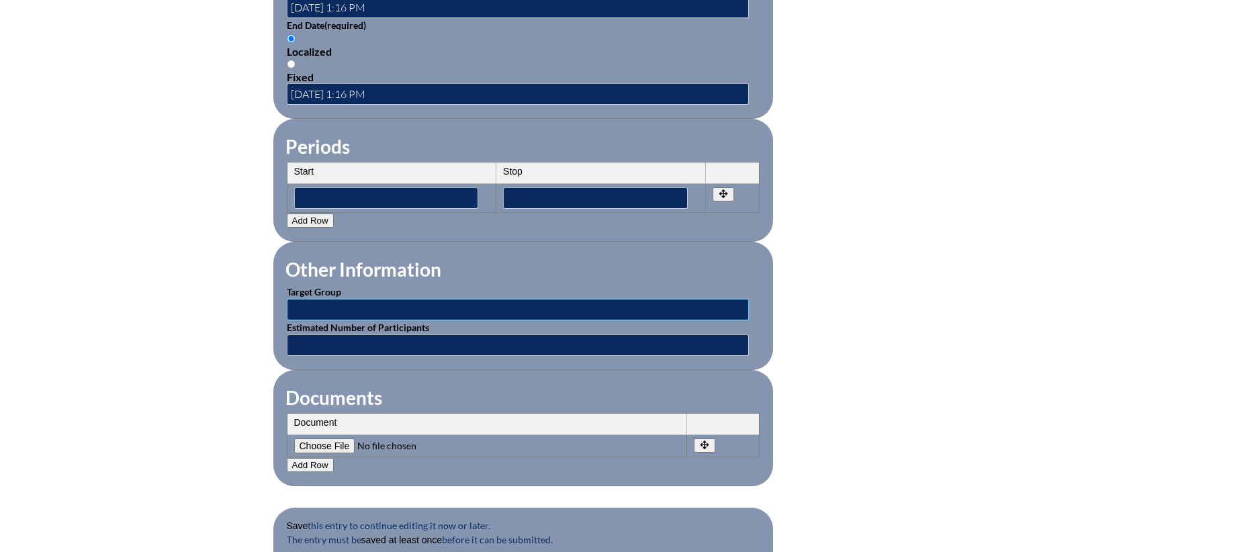
click at [409, 299] on input "text" at bounding box center [518, 309] width 462 height 21
type input "Faculty"
click at [350, 337] on input "text" at bounding box center [518, 345] width 462 height 21
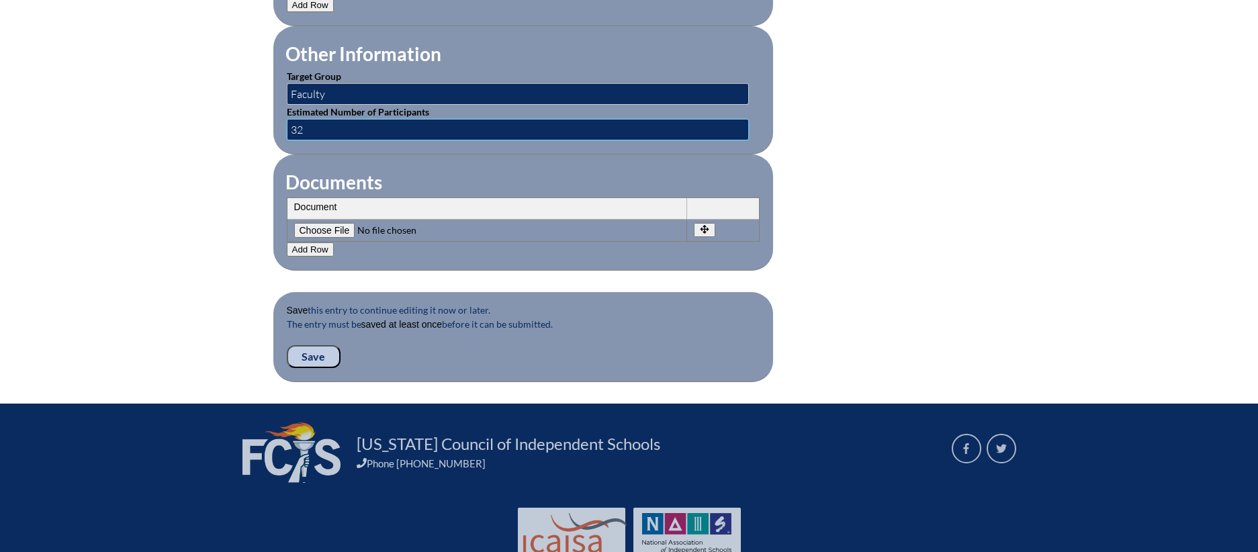
scroll to position [1242, 0]
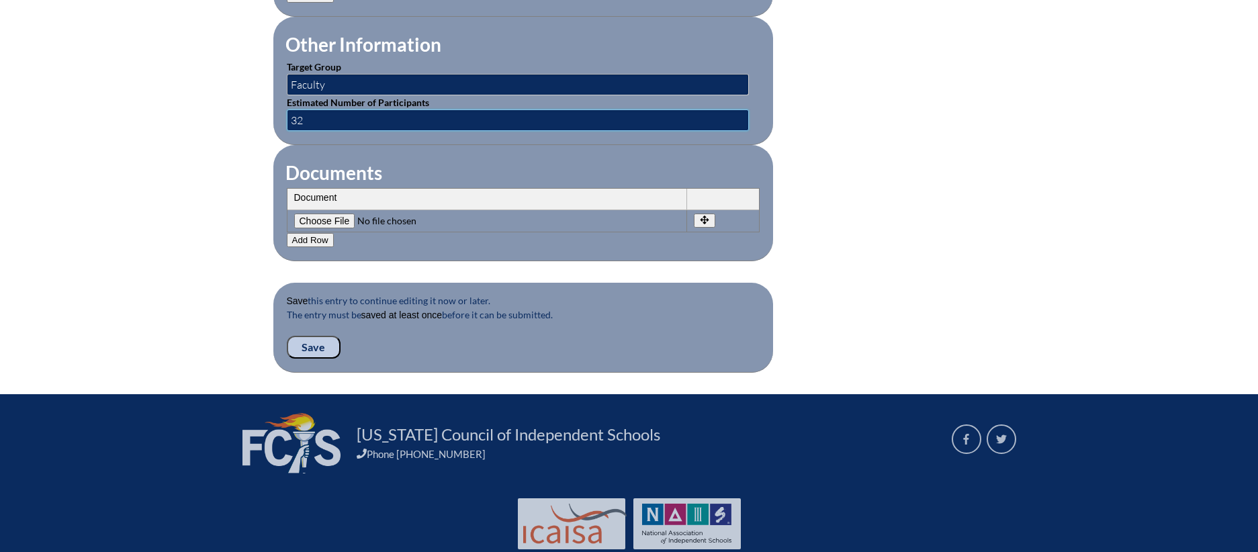
type input "32"
click at [318, 336] on input "Save" at bounding box center [314, 347] width 54 height 23
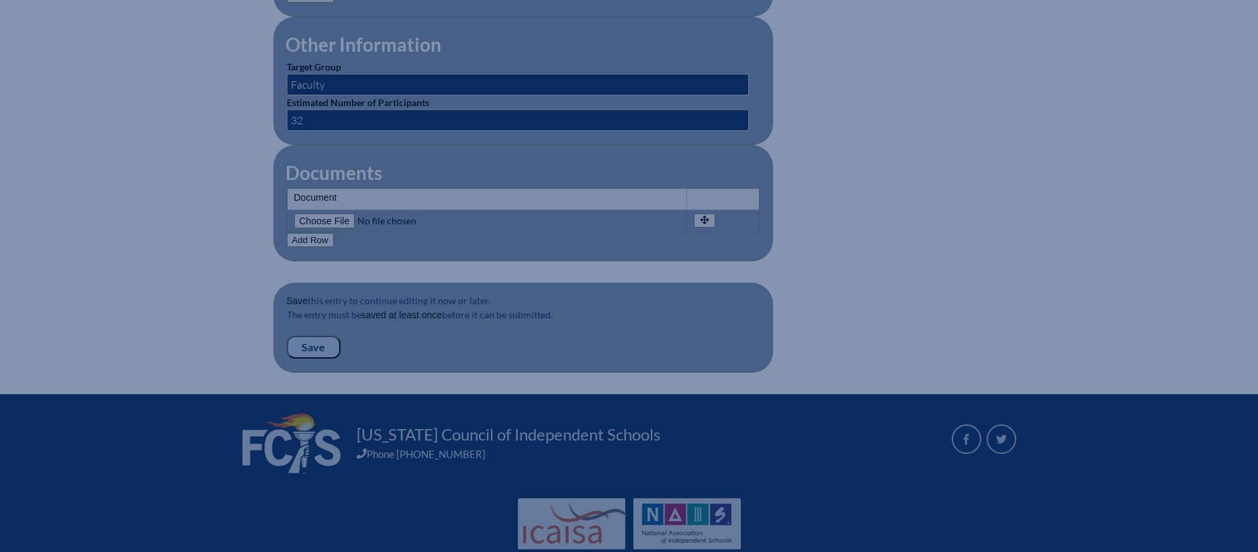
click at [318, 336] on input "Save" at bounding box center [314, 347] width 54 height 23
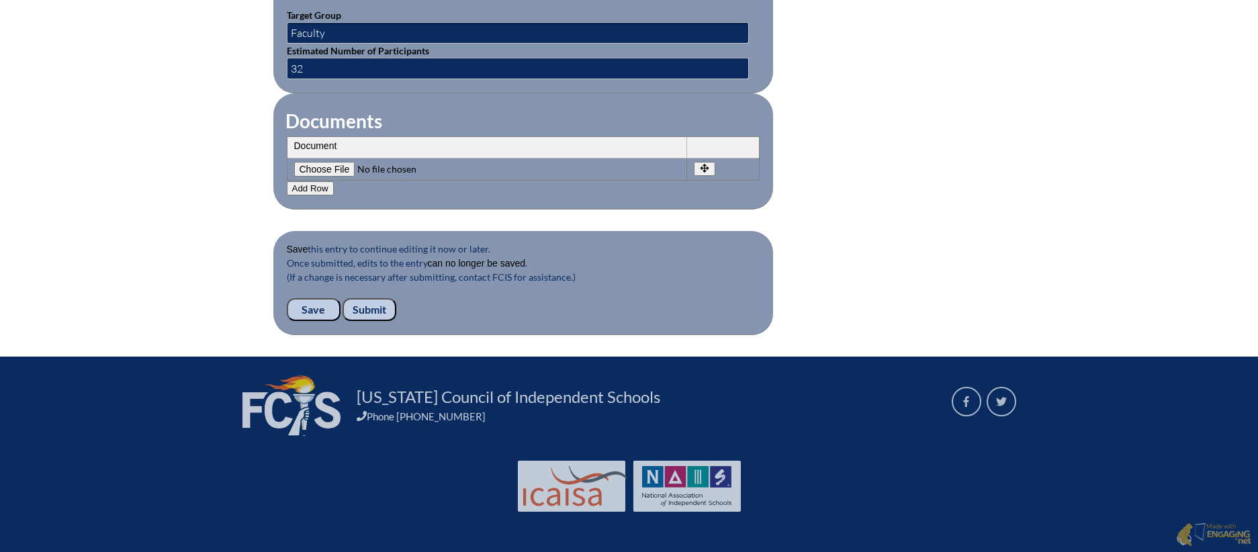
scroll to position [1307, 0]
click at [364, 308] on input "Submit" at bounding box center [370, 309] width 54 height 23
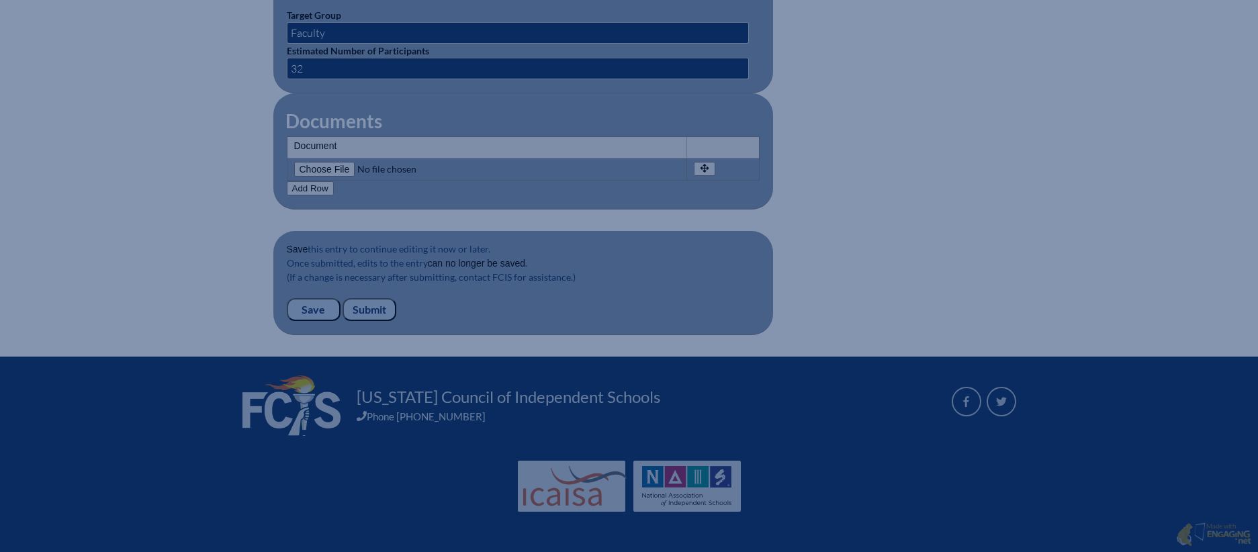
click at [365, 312] on input "Submit" at bounding box center [370, 309] width 54 height 23
